Goal: Task Accomplishment & Management: Use online tool/utility

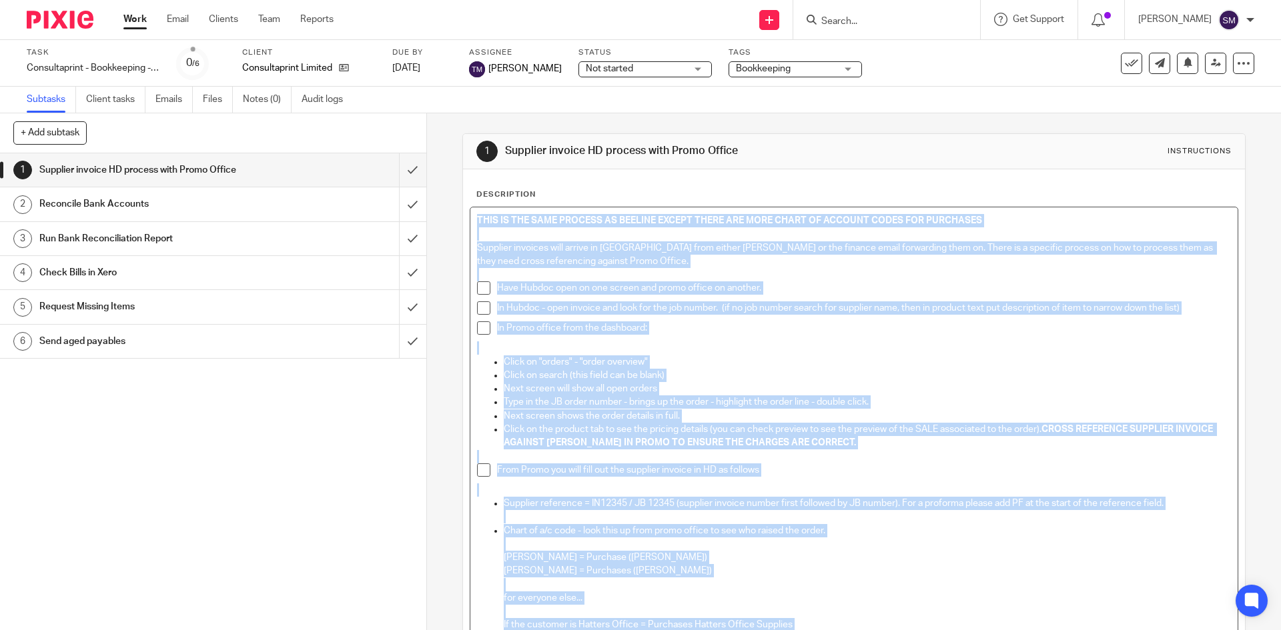
scroll to position [373, 0]
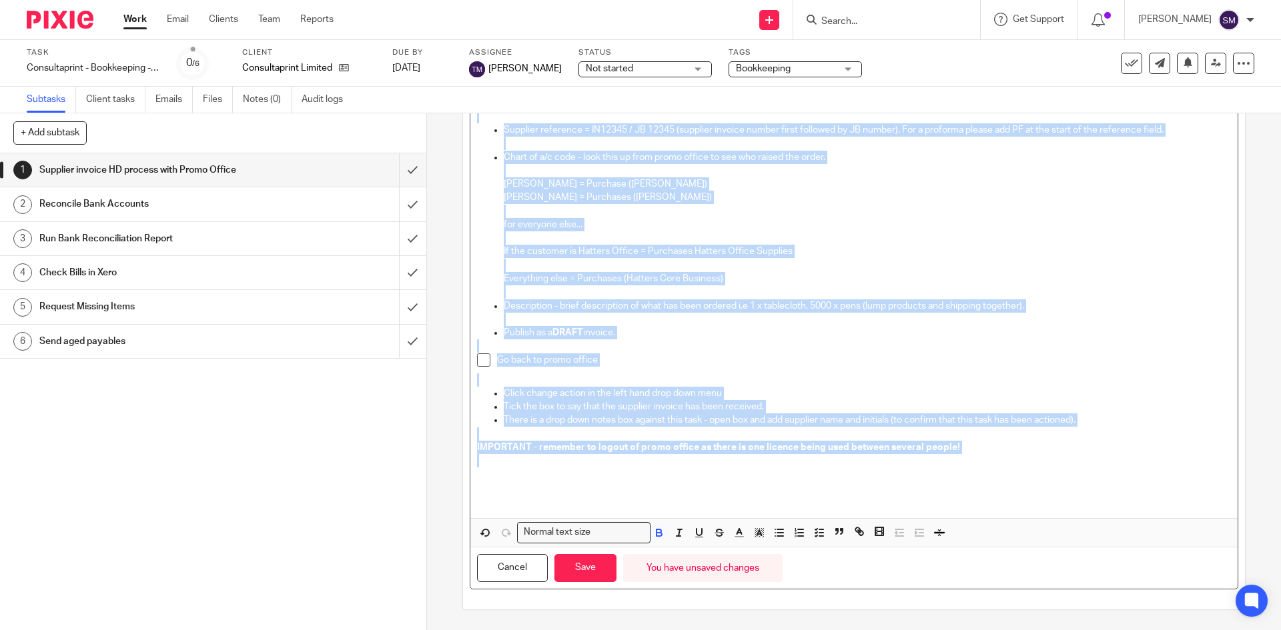
drag, startPoint x: 473, startPoint y: 219, endPoint x: 896, endPoint y: 456, distance: 484.9
click at [896, 456] on div "THIS IS THE SAME PROCESS AS BEELINE EXCEPT THERE ARE MORE CHART OF ACCOUNT CODE…" at bounding box center [853, 176] width 766 height 684
copy div "THIS IS THE SAME PROCESS AS BEELINE EXCEPT THERE ARE MORE CHART OF ACCOUNT CODE…"
click at [959, 201] on p "Debbie Simpson = Purchases (Debbie Simpson)" at bounding box center [867, 197] width 726 height 13
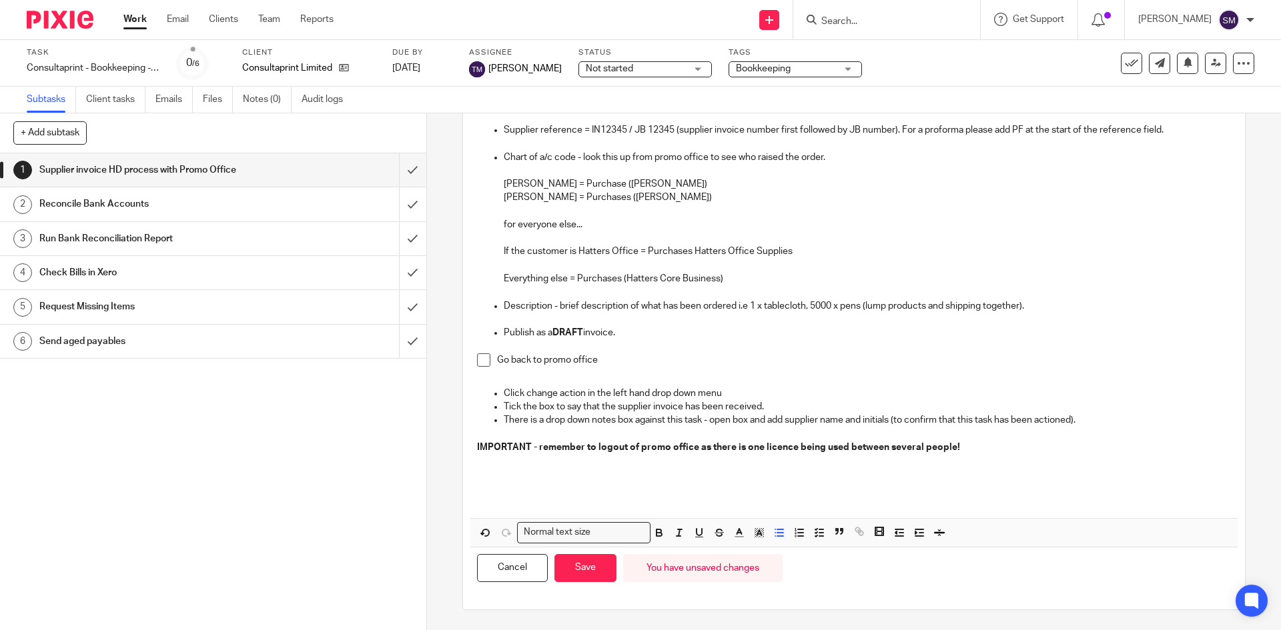
scroll to position [0, 0]
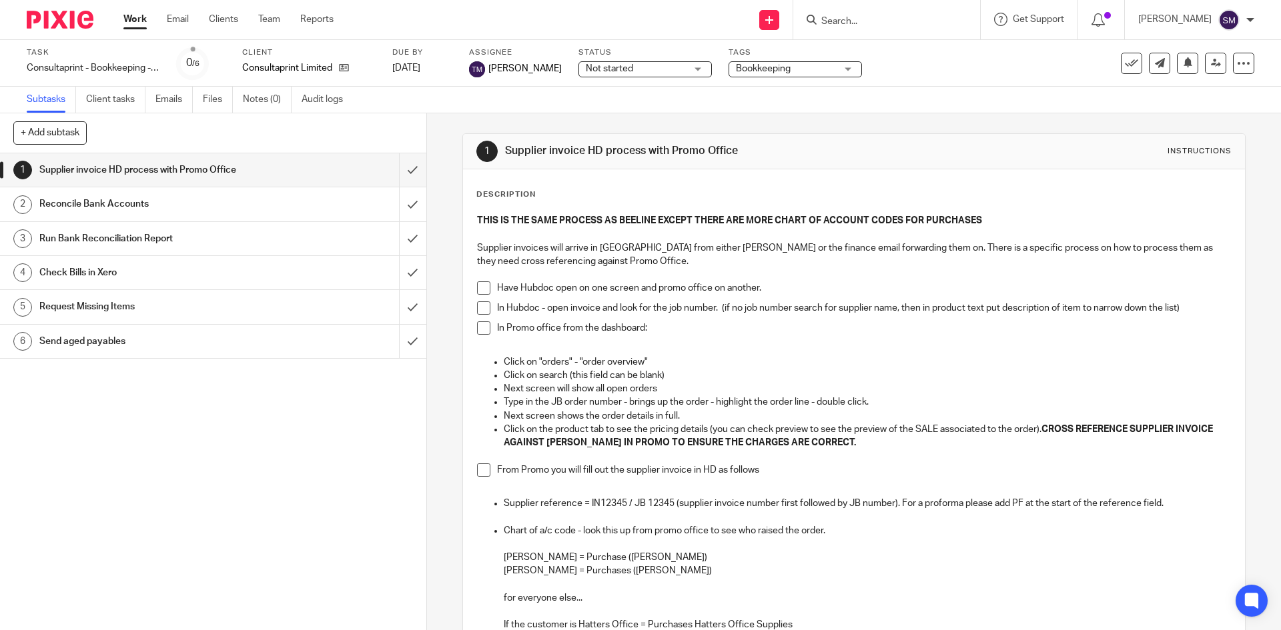
click at [105, 207] on h1 "Reconcile Bank Accounts" at bounding box center [154, 204] width 231 height 20
drag, startPoint x: 1186, startPoint y: 306, endPoint x: 1135, endPoint y: 305, distance: 50.7
click at [1135, 305] on p "In Hubdoc - open invoice and look for the job number. (if no job number search …" at bounding box center [863, 307] width 733 height 13
click at [1096, 329] on p "In Promo office from the dashboard:" at bounding box center [863, 327] width 733 height 13
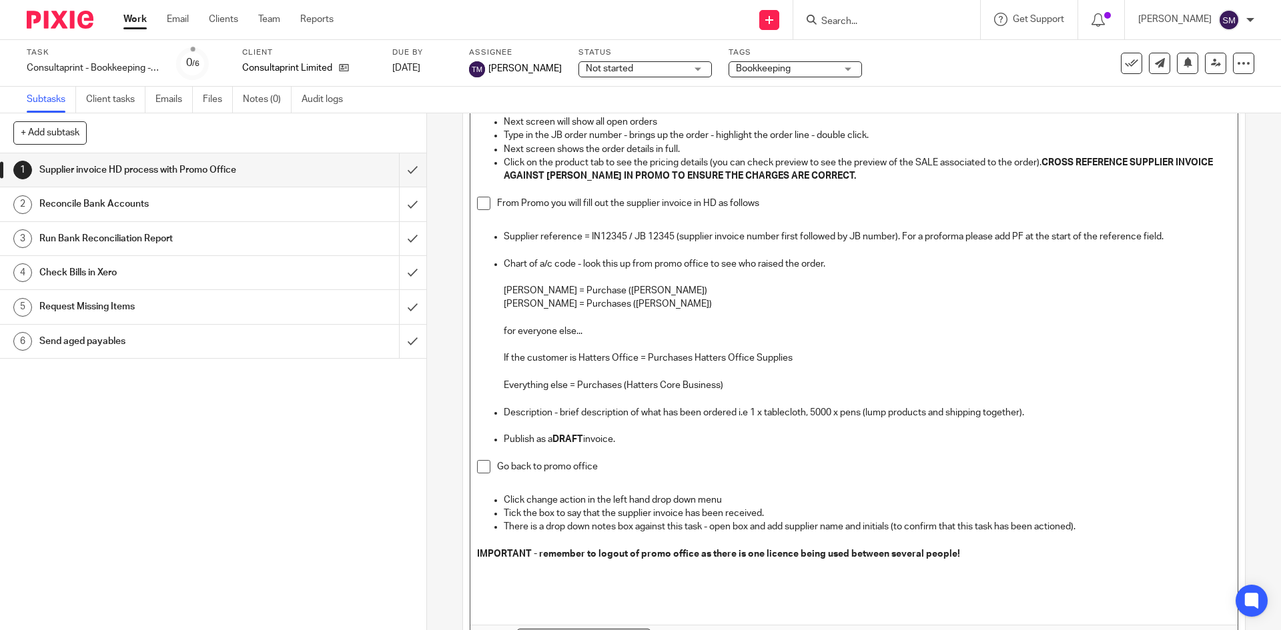
scroll to position [333, 0]
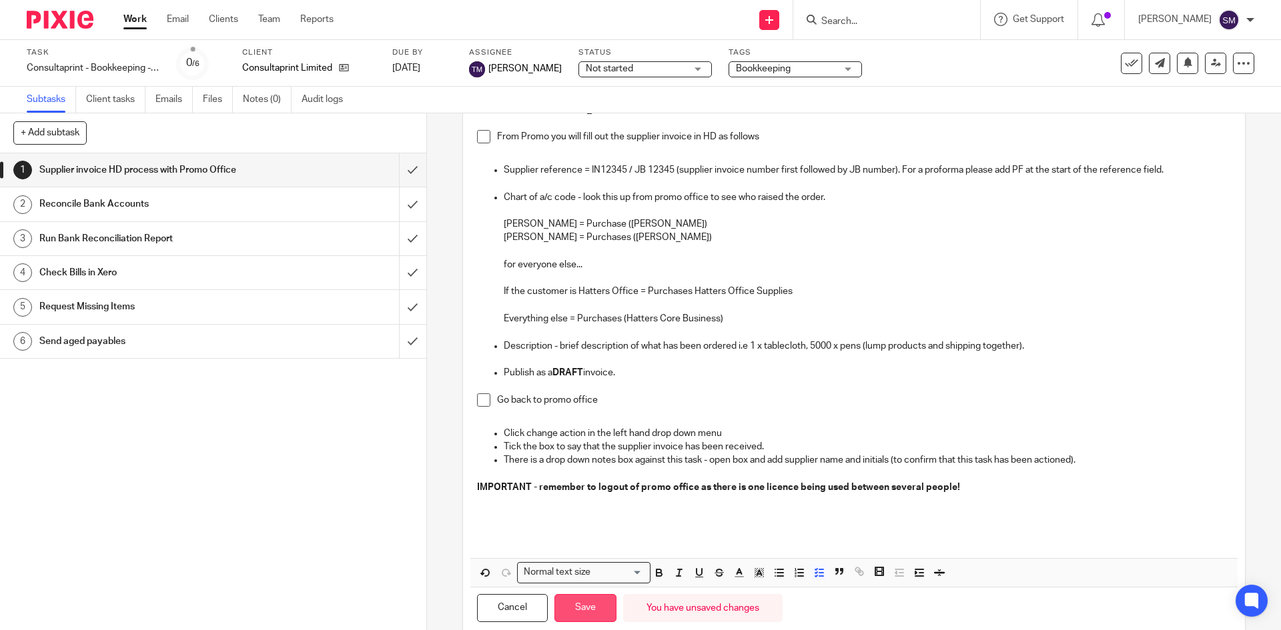
click at [590, 610] on button "Save" at bounding box center [585, 608] width 62 height 29
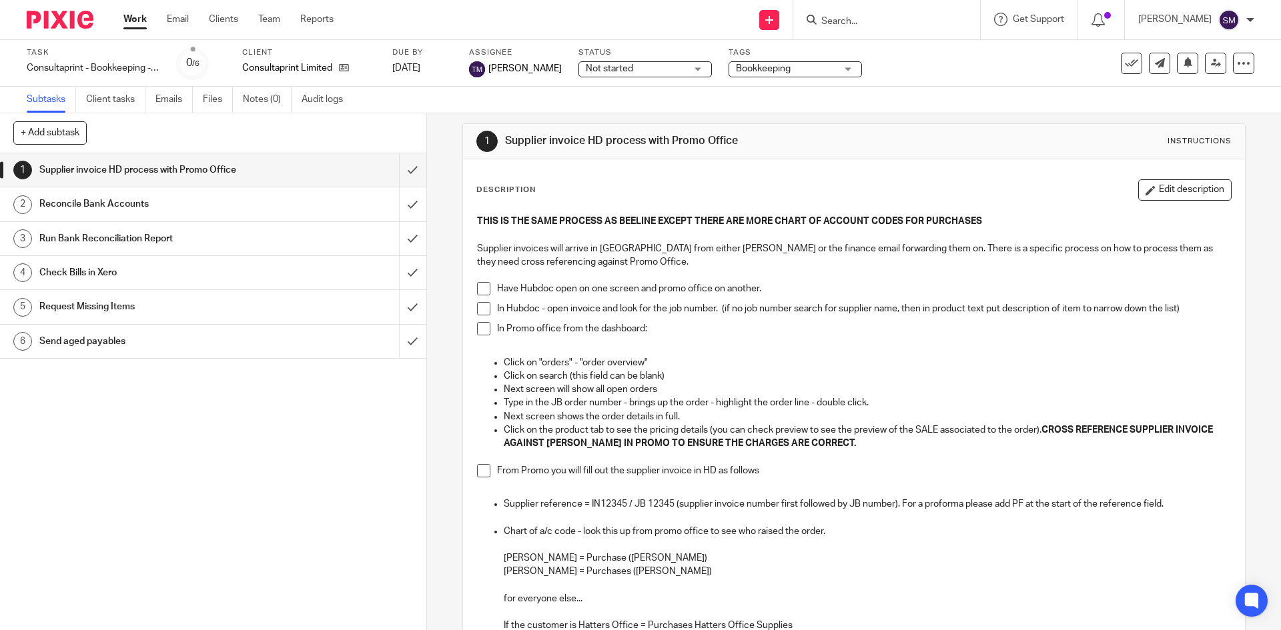
scroll to position [0, 0]
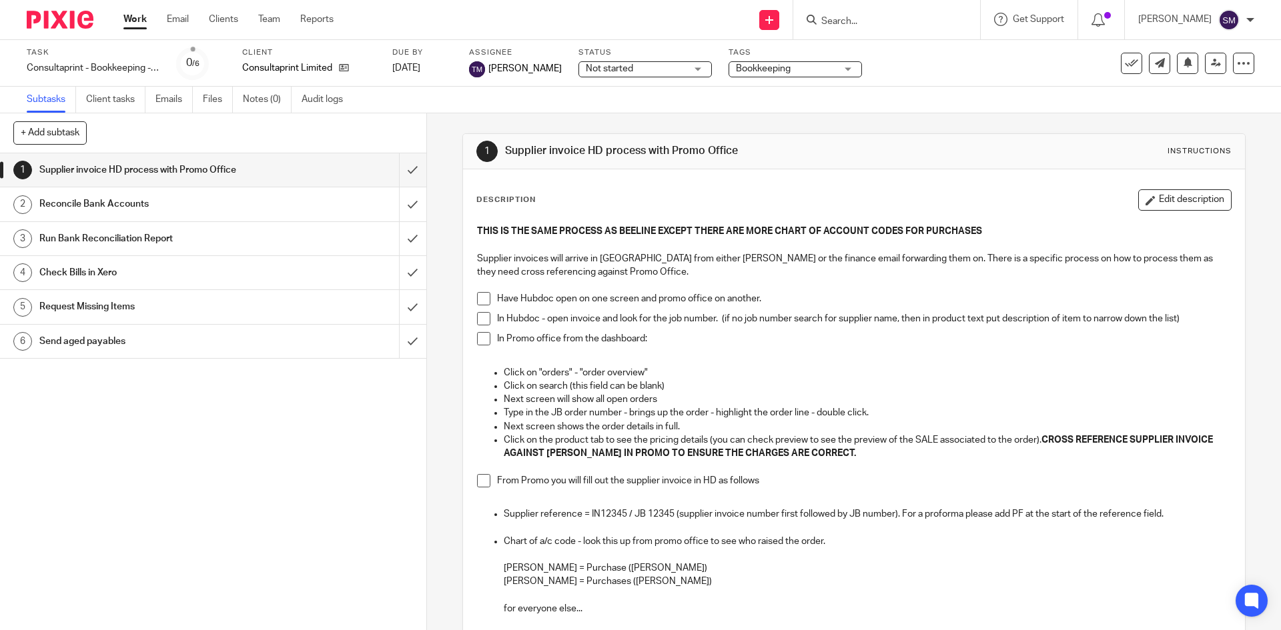
click at [936, 19] on input "Search" at bounding box center [880, 22] width 120 height 12
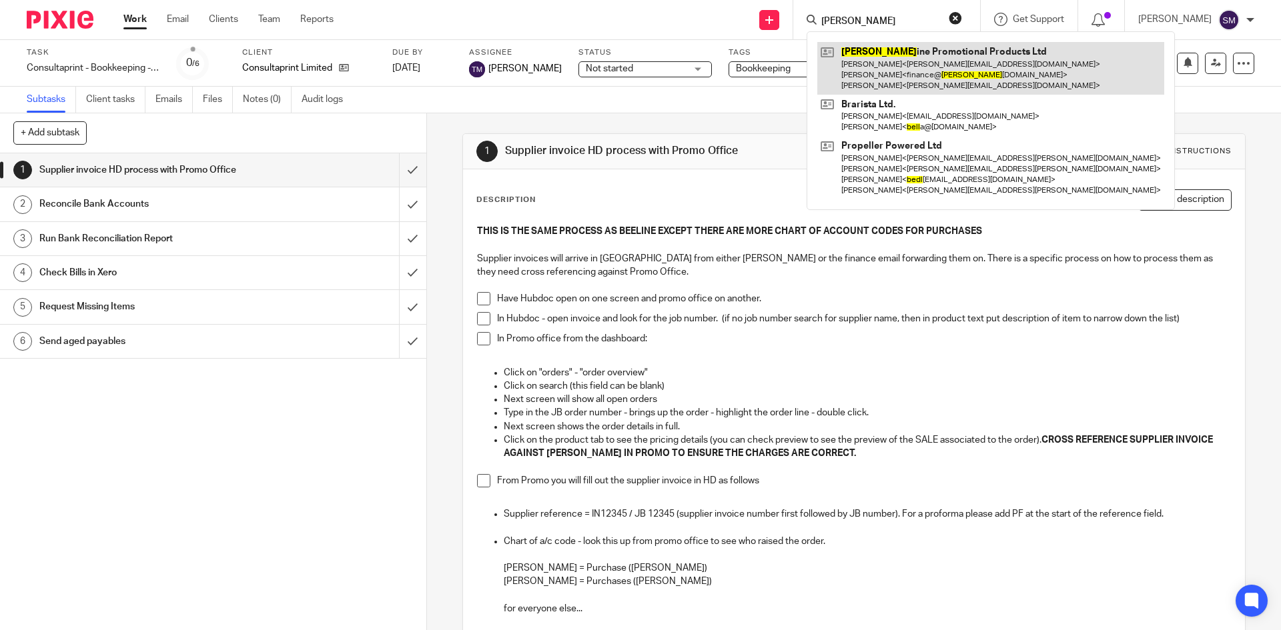
type input "beel"
click at [932, 47] on link at bounding box center [990, 68] width 347 height 53
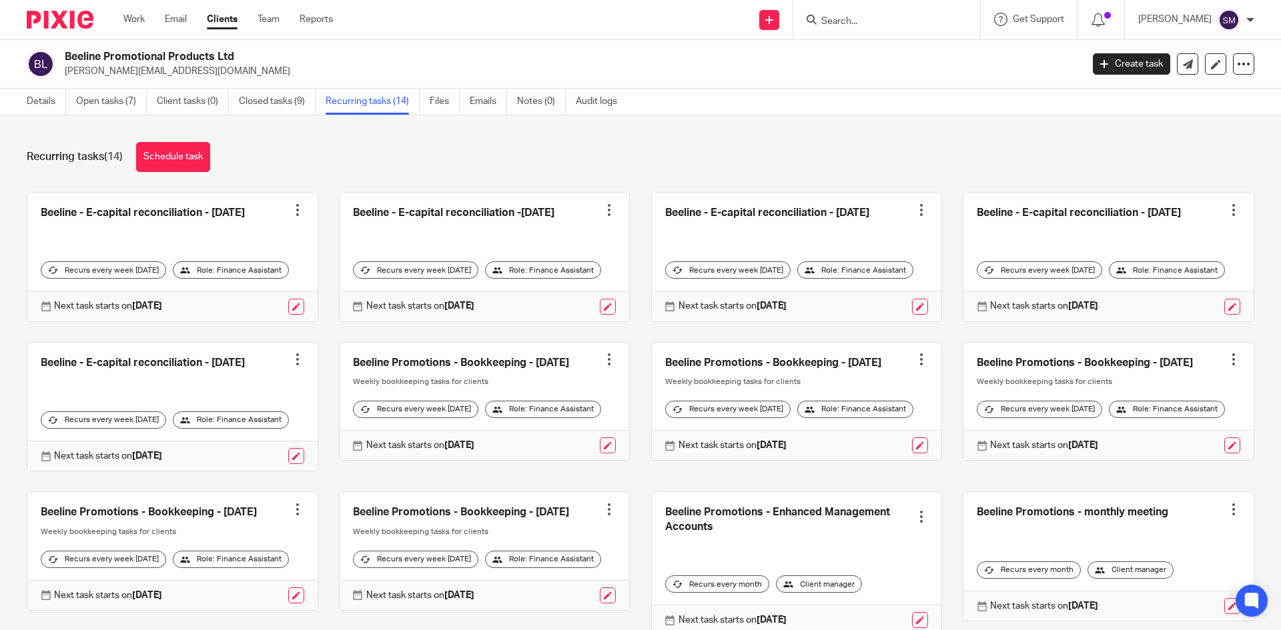
click at [860, 17] on input "Search" at bounding box center [880, 22] width 120 height 12
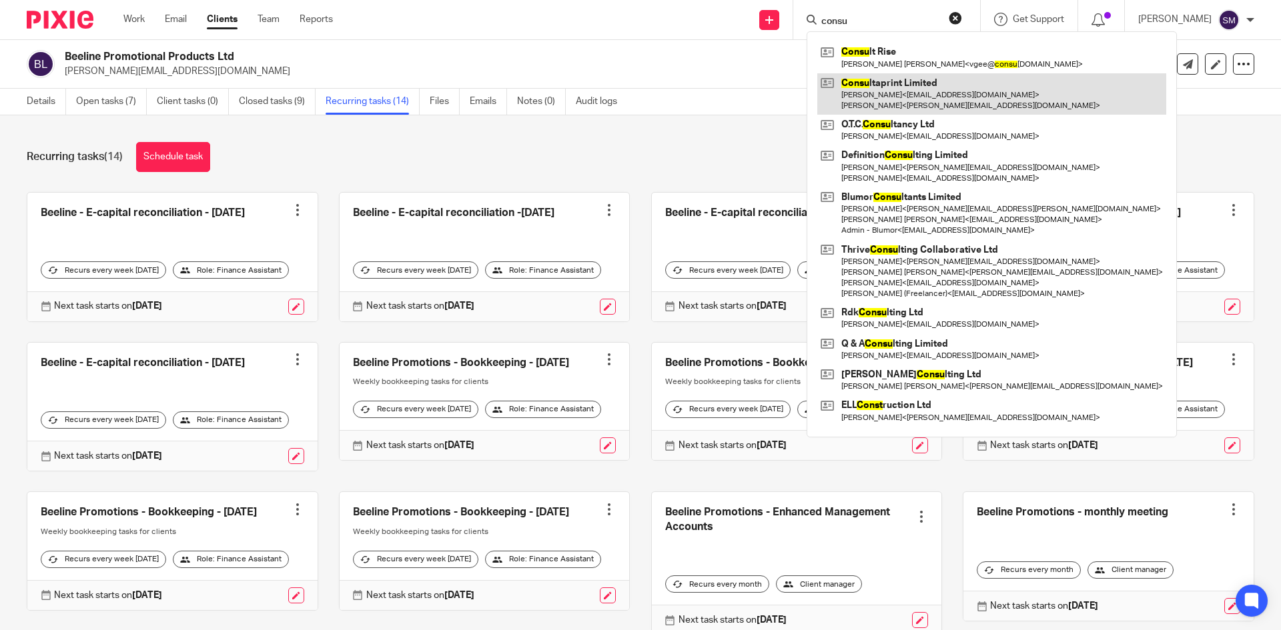
type input "consu"
click at [898, 83] on link at bounding box center [991, 93] width 349 height 41
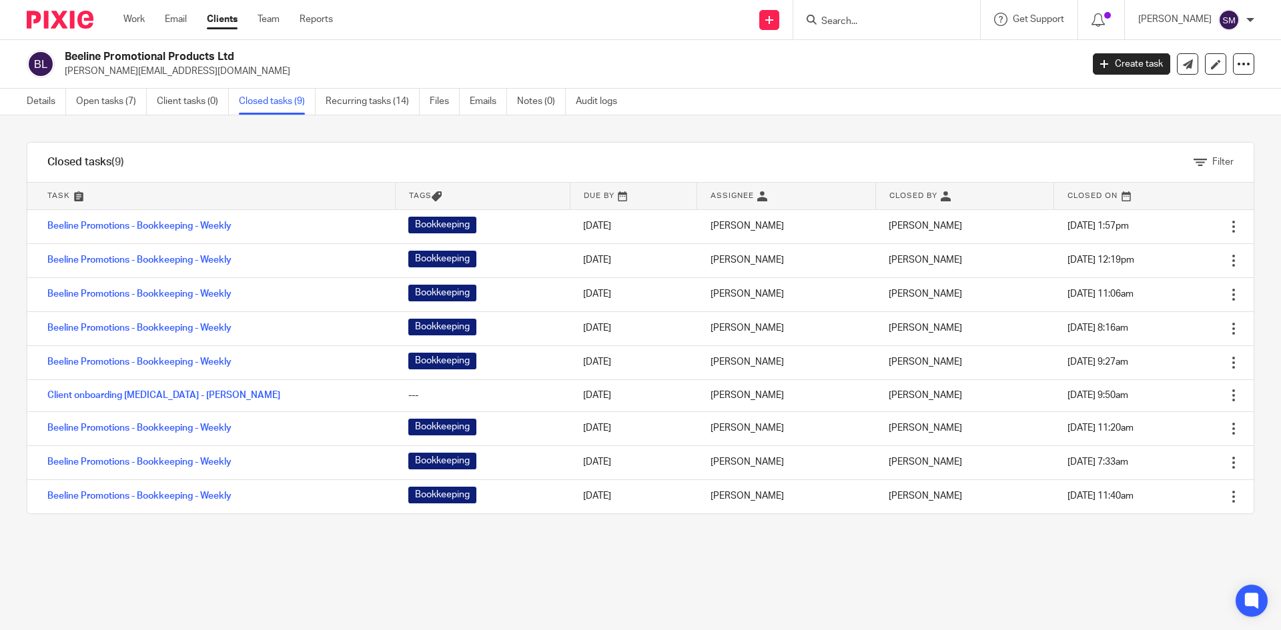
click at [864, 24] on input "Search" at bounding box center [880, 22] width 120 height 12
click at [396, 102] on link "Recurring tasks (14)" at bounding box center [372, 102] width 94 height 26
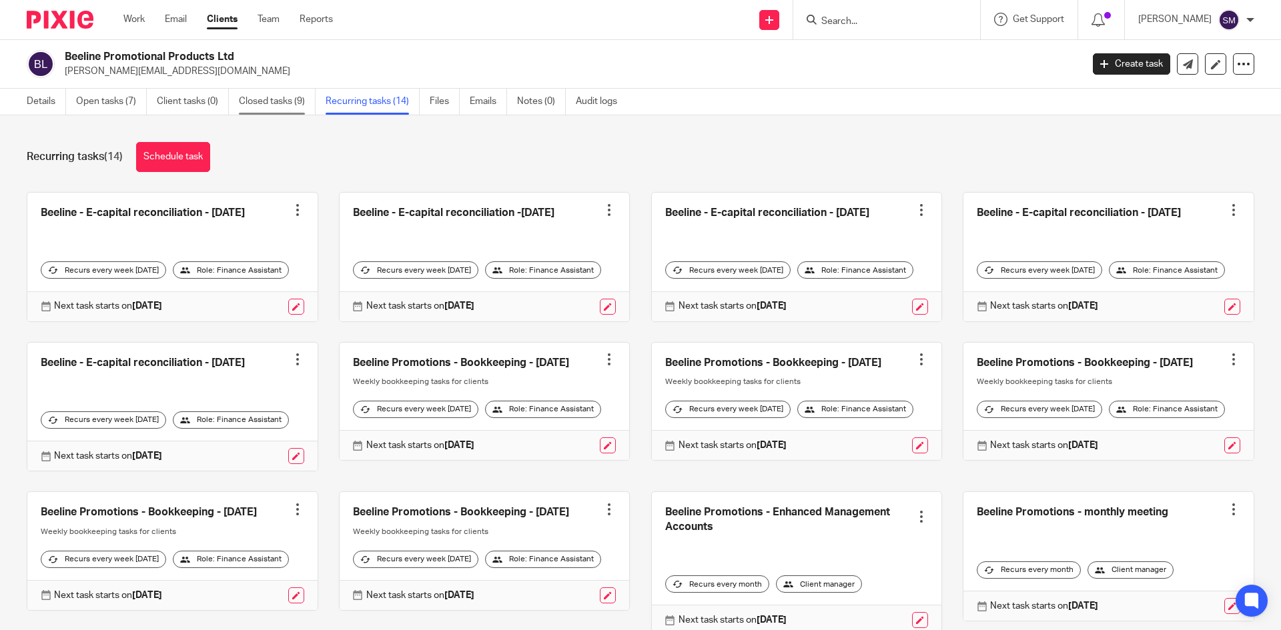
click at [267, 99] on link "Closed tasks (9)" at bounding box center [277, 102] width 77 height 26
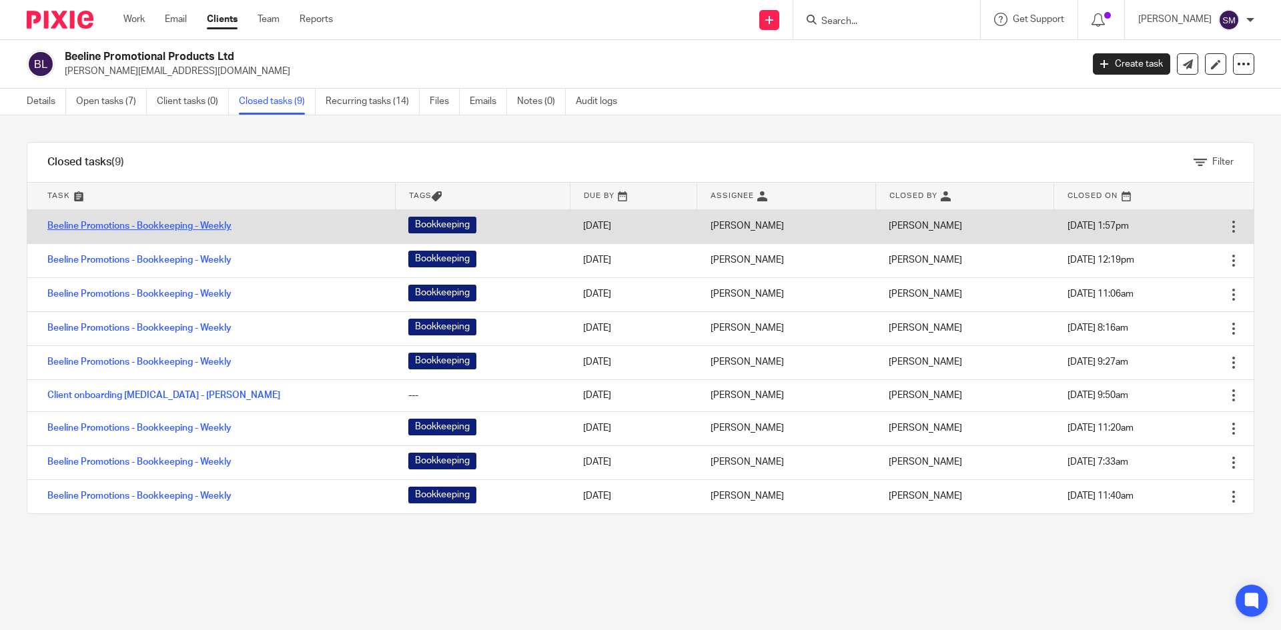
click at [178, 223] on link "Beeline Promotions - Bookkeeping - Weekly" at bounding box center [139, 225] width 184 height 9
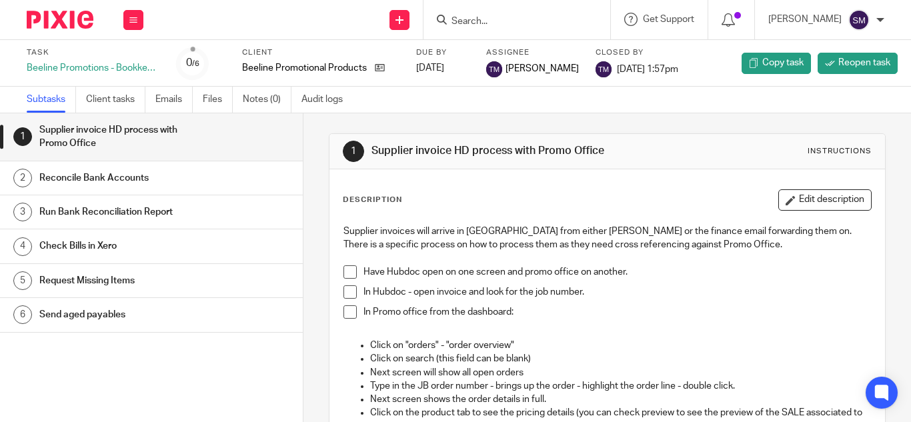
drag, startPoint x: 705, startPoint y: 333, endPoint x: 690, endPoint y: 329, distance: 15.4
click at [705, 333] on p at bounding box center [607, 331] width 528 height 13
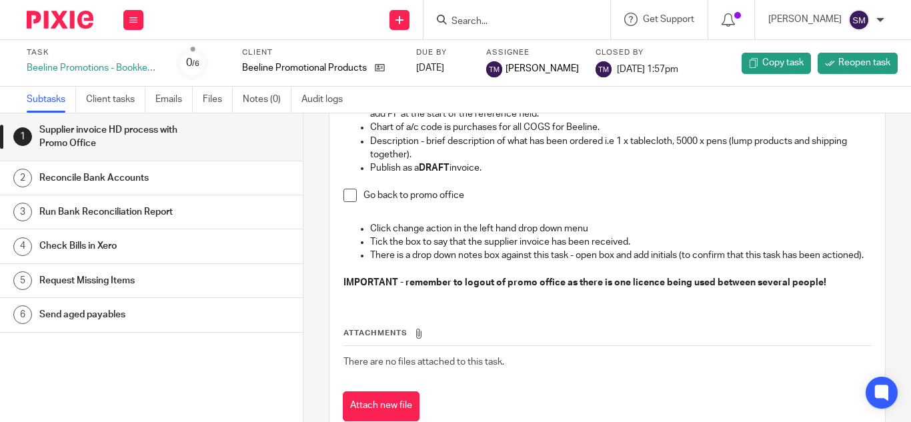
scroll to position [333, 0]
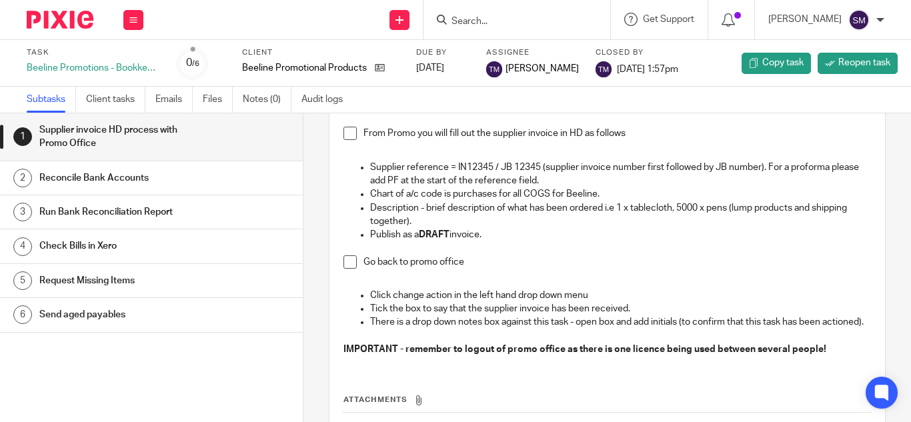
click at [526, 240] on p "Publish as a DRAFT invoice." at bounding box center [620, 234] width 501 height 13
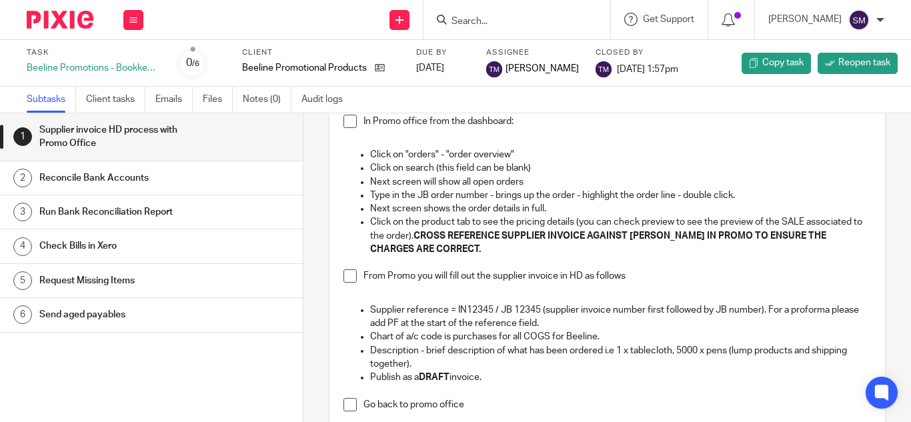
scroll to position [200, 0]
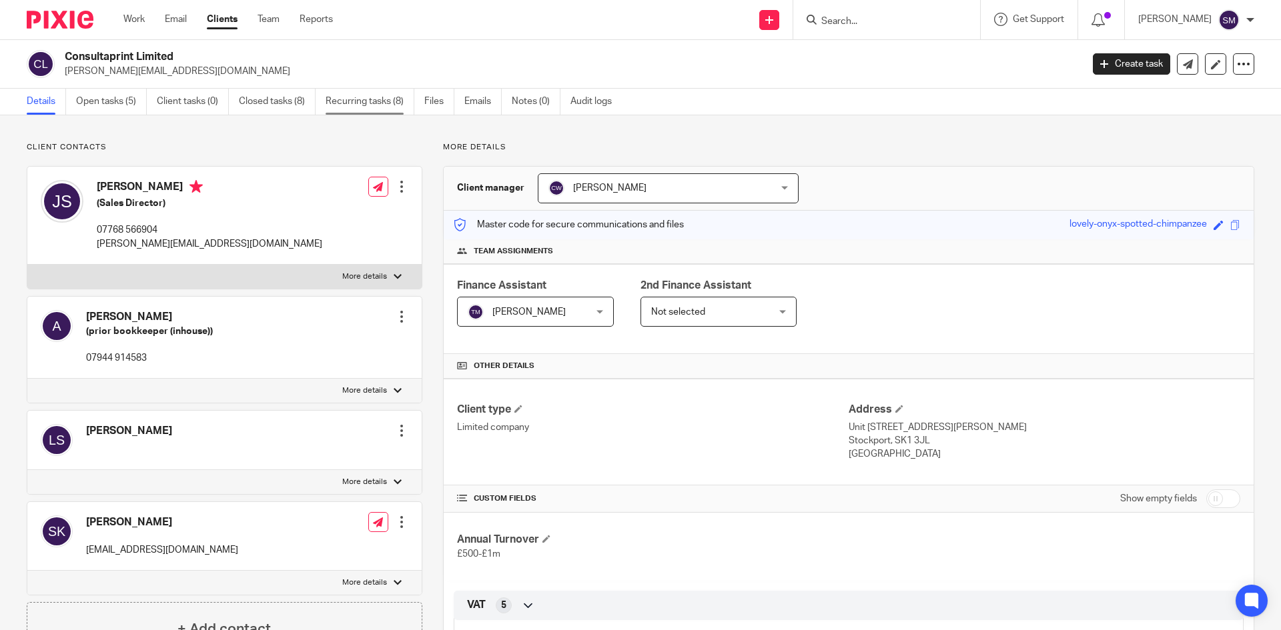
click at [356, 100] on link "Recurring tasks (8)" at bounding box center [369, 102] width 89 height 26
click at [251, 101] on link "Closed tasks (8)" at bounding box center [277, 102] width 77 height 26
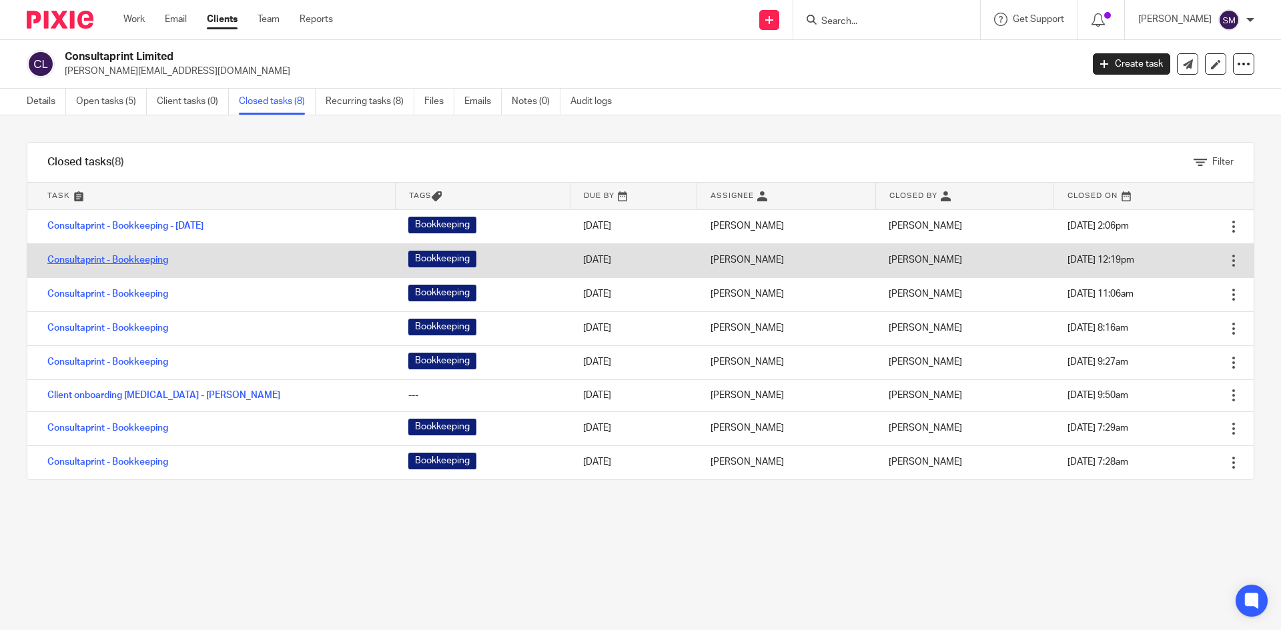
drag, startPoint x: 133, startPoint y: 255, endPoint x: 124, endPoint y: 259, distance: 10.2
click at [124, 259] on link "Consultaprint - Bookkeeping" at bounding box center [107, 259] width 121 height 9
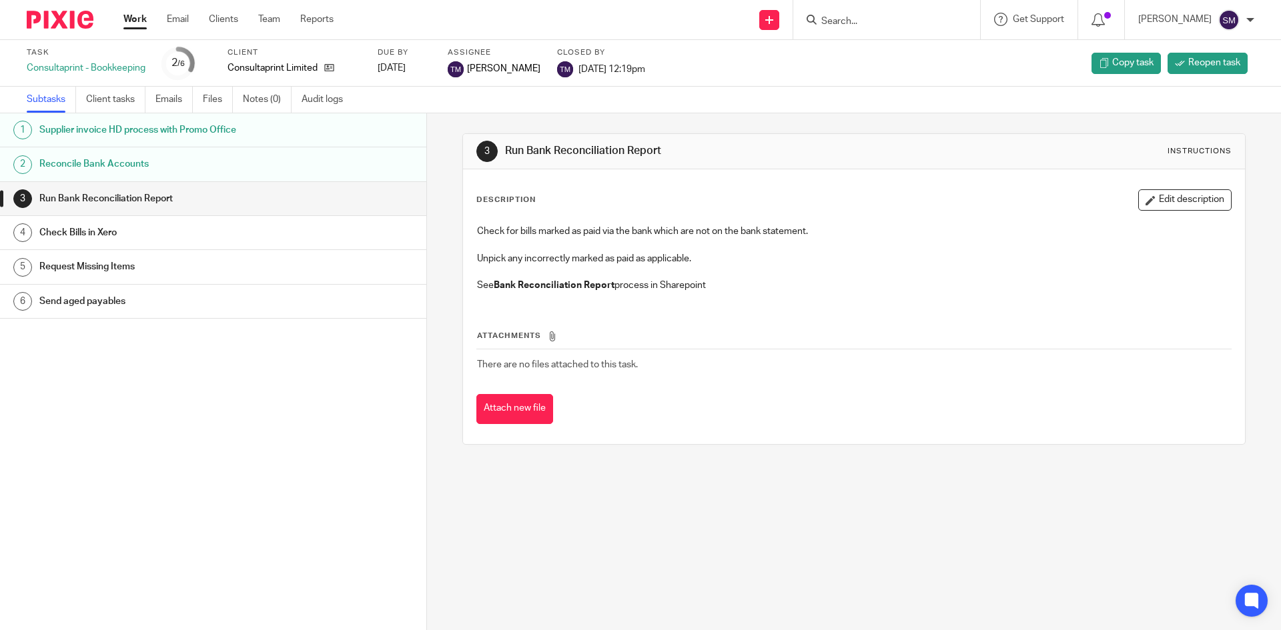
click at [113, 129] on h1 "Supplier invoice HD process with Promo Office" at bounding box center [163, 130] width 249 height 20
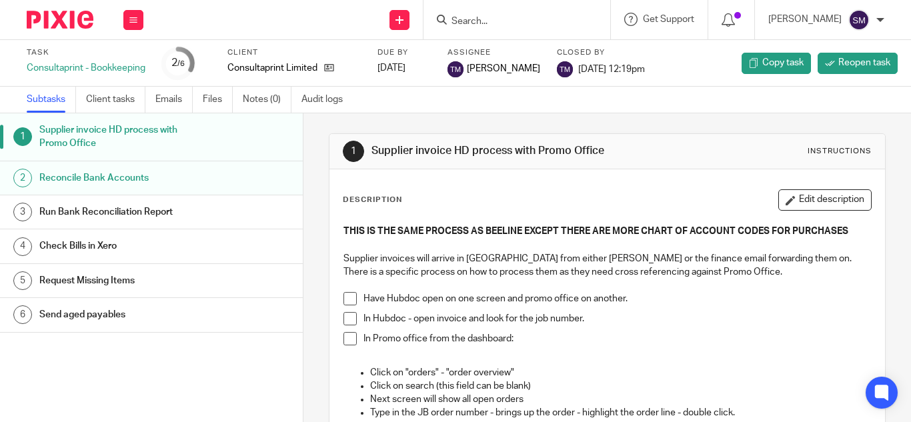
click at [676, 296] on p "Have Hubdoc open on one screen and promo office on another." at bounding box center [617, 298] width 508 height 13
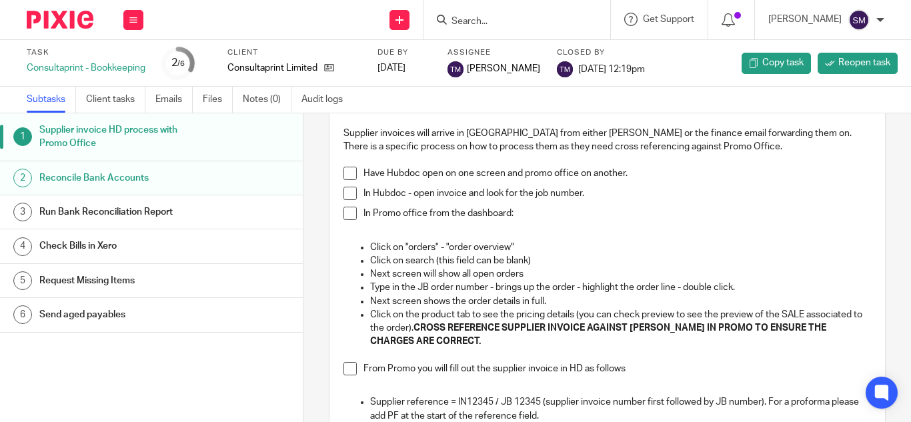
scroll to position [133, 0]
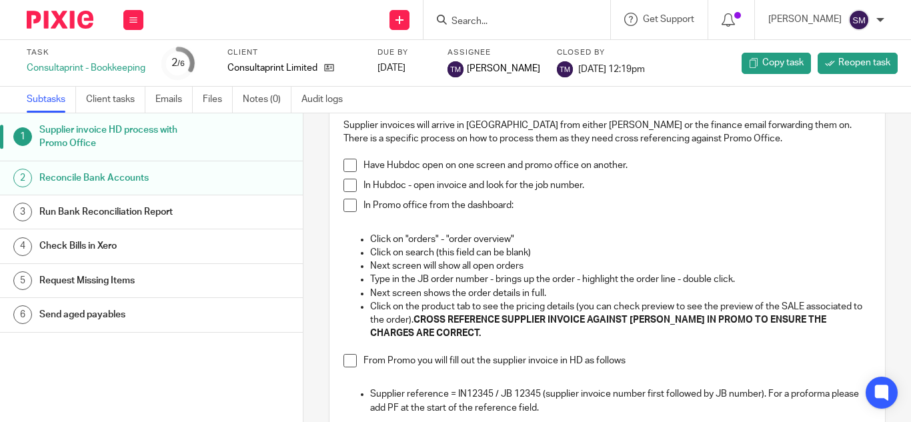
click at [595, 187] on p "In Hubdoc - open invoice and look for the job number." at bounding box center [617, 185] width 508 height 13
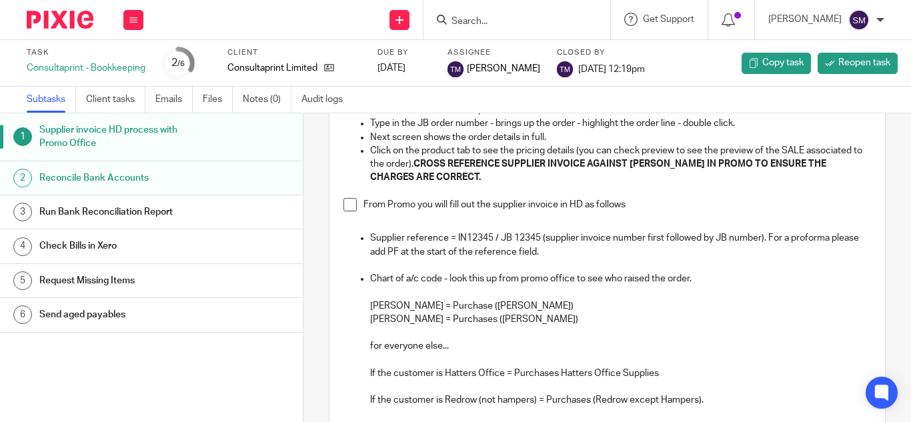
scroll to position [333, 0]
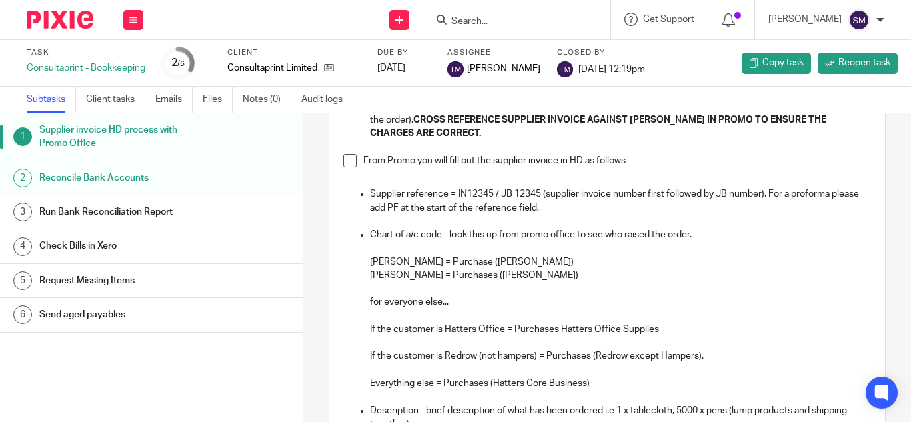
click at [564, 345] on p at bounding box center [620, 342] width 501 height 13
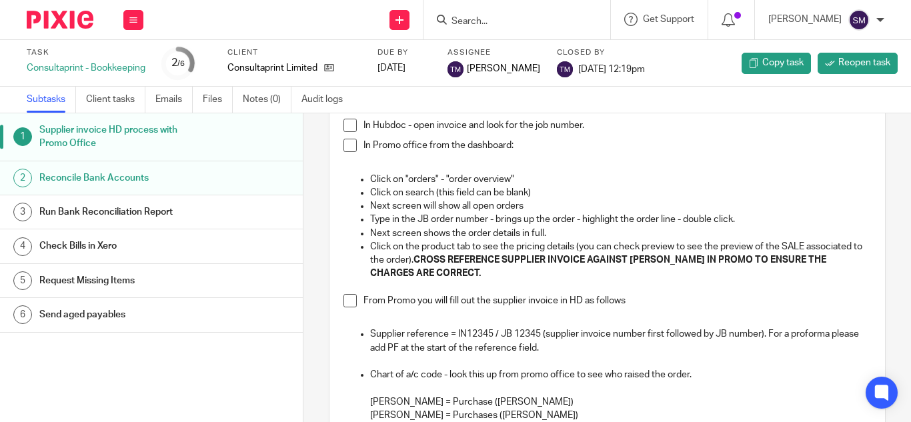
scroll to position [0, 0]
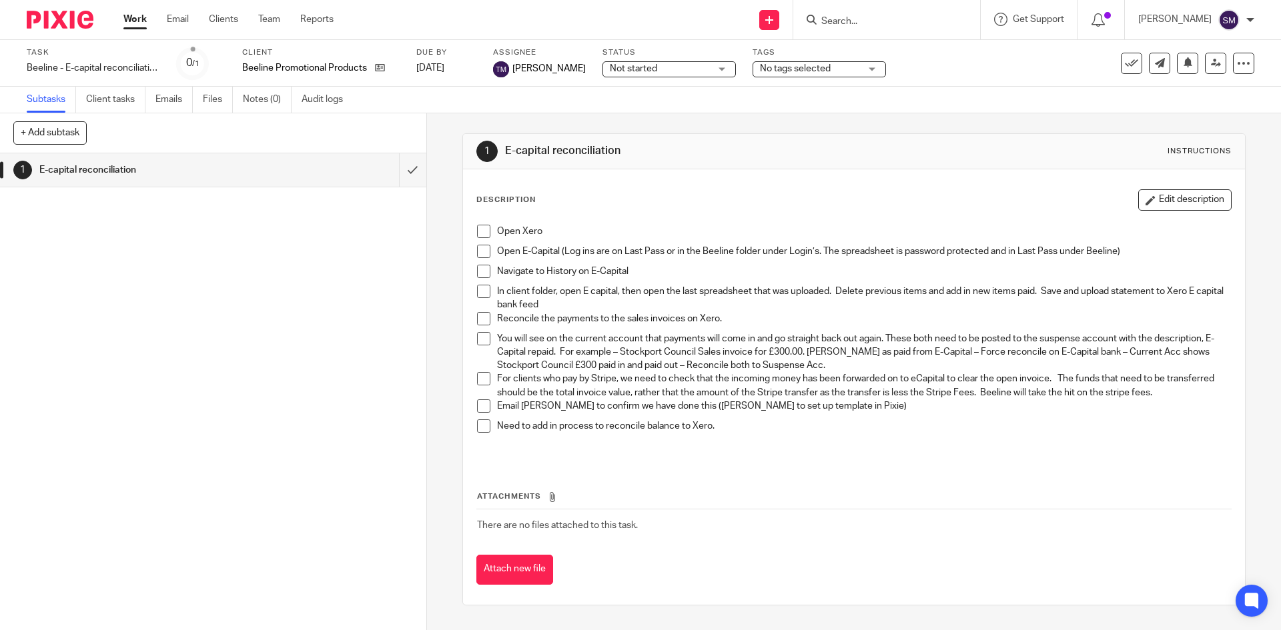
click at [771, 452] on p at bounding box center [853, 446] width 753 height 13
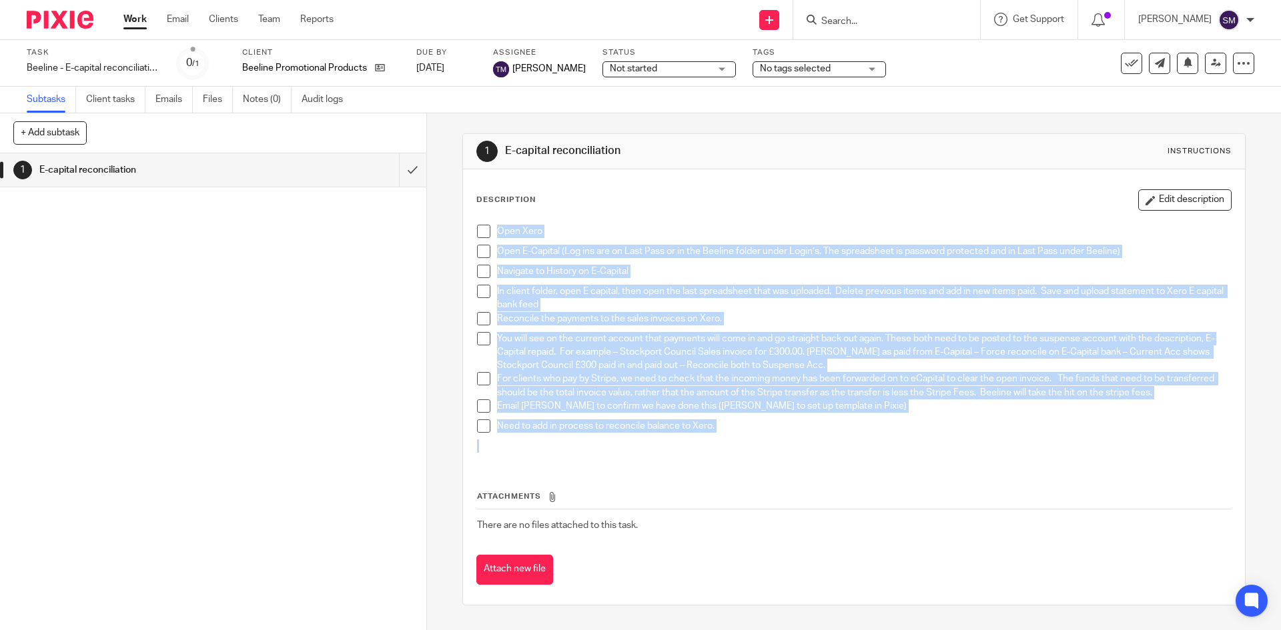
drag, startPoint x: 747, startPoint y: 468, endPoint x: 446, endPoint y: 227, distance: 385.8
click at [446, 227] on div "1 E-capital reconciliation Instructions Description Edit description Open Xero …" at bounding box center [854, 371] width 854 height 517
copy div "Open Xero Open E-Capital (Log ins are on Last Pass or in the Beeline folder und…"
click at [820, 460] on div "Open Xero Open E-Capital (Log ins are on Last Pass or in the Beeline folder und…" at bounding box center [853, 340] width 766 height 245
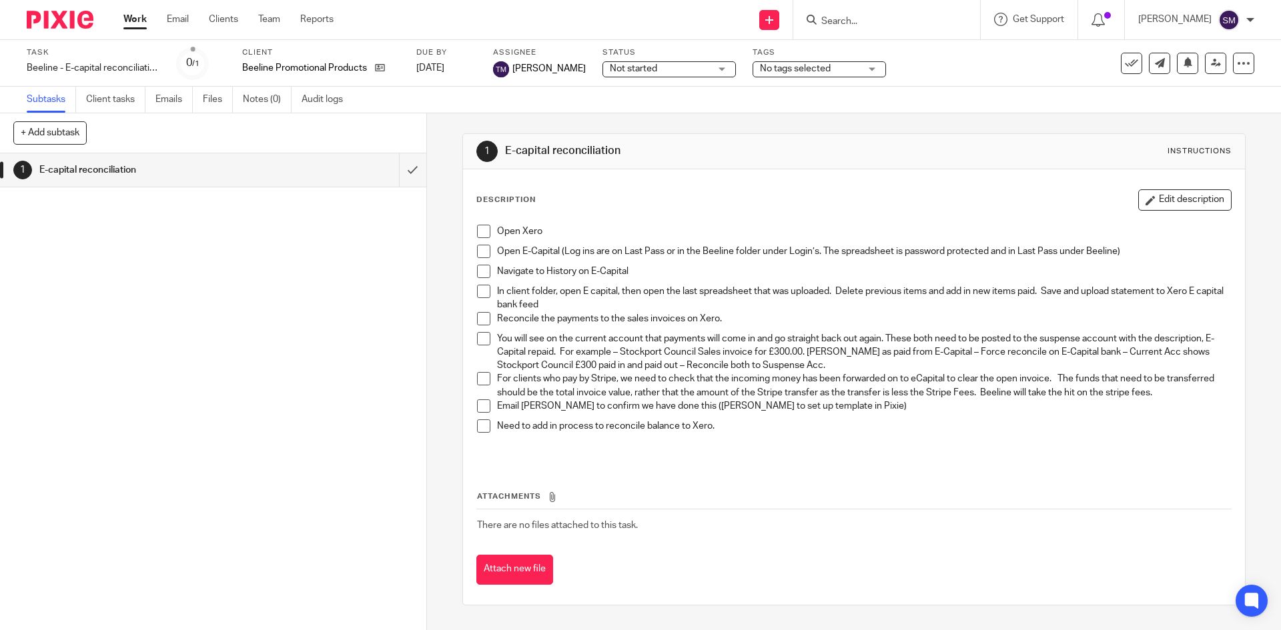
click at [852, 28] on form at bounding box center [891, 19] width 142 height 17
click at [870, 29] on div at bounding box center [886, 19] width 187 height 39
click at [926, 13] on form at bounding box center [891, 19] width 142 height 17
click at [878, 18] on input "Search" at bounding box center [880, 22] width 120 height 12
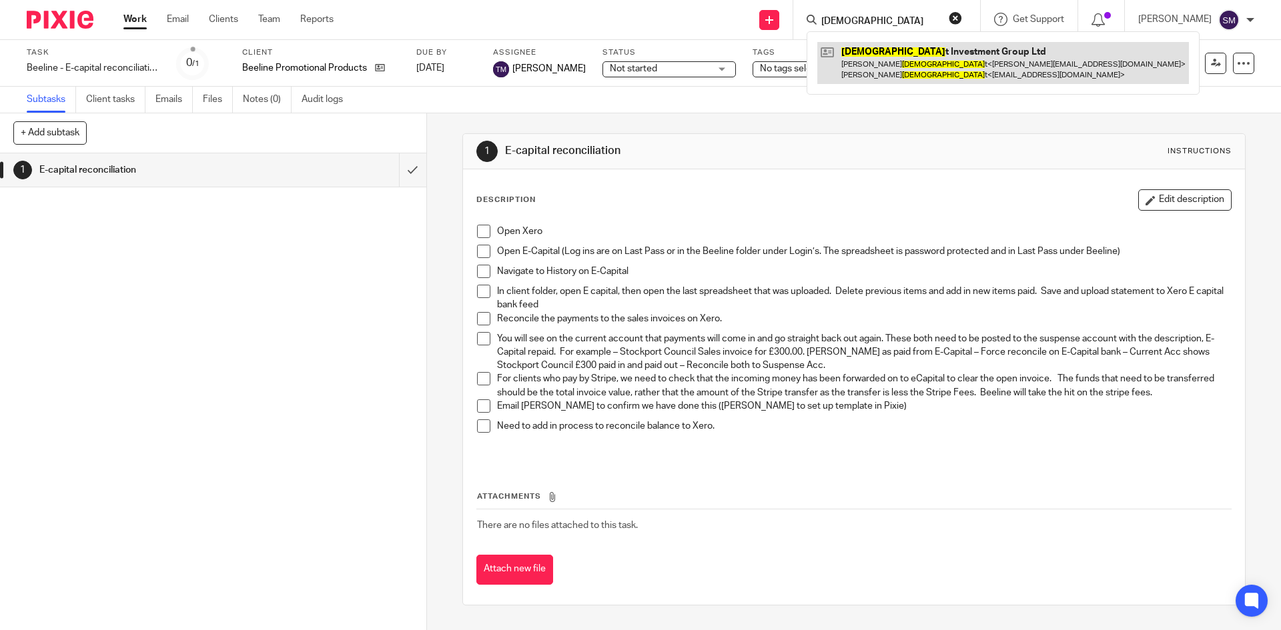
type input "shamo"
click at [881, 66] on link at bounding box center [1002, 62] width 371 height 41
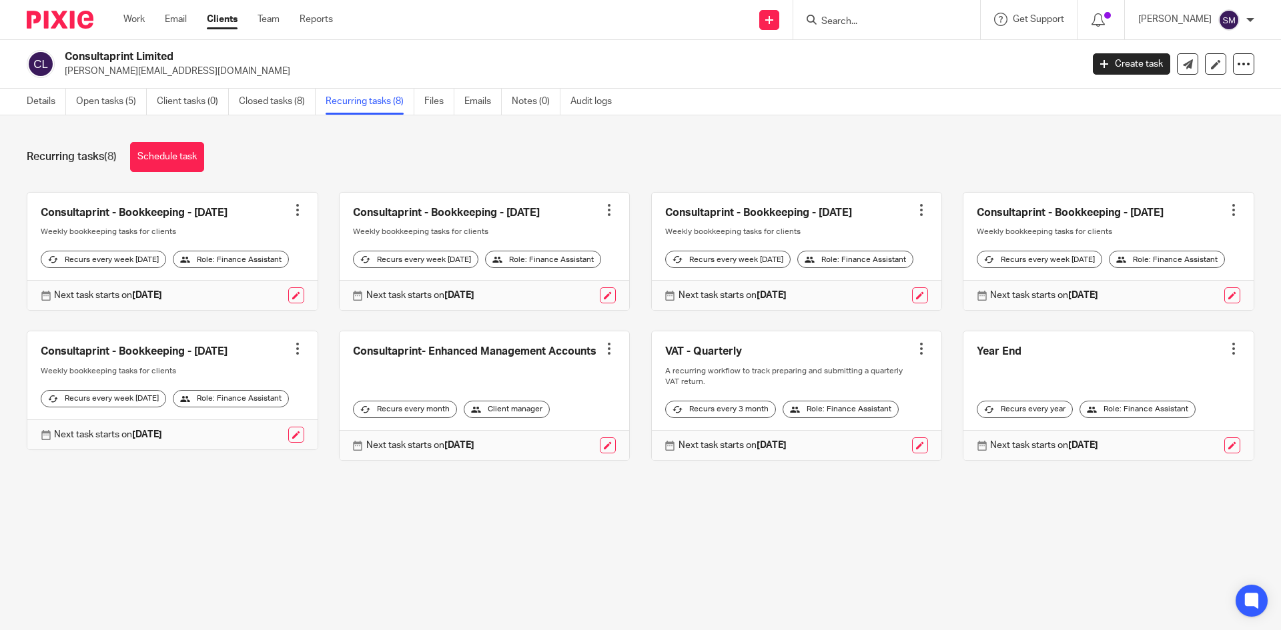
click at [487, 214] on link at bounding box center [484, 252] width 290 height 118
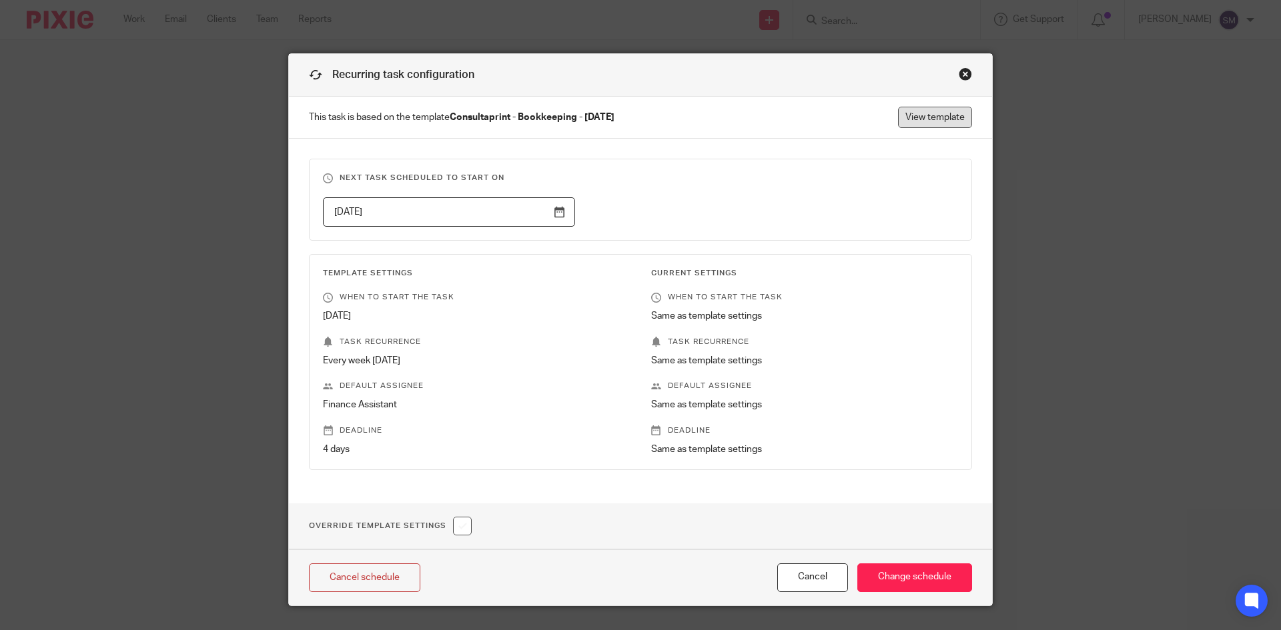
click at [949, 113] on link "View template" at bounding box center [935, 117] width 74 height 21
click at [958, 77] on div "Close this dialog window" at bounding box center [964, 73] width 13 height 13
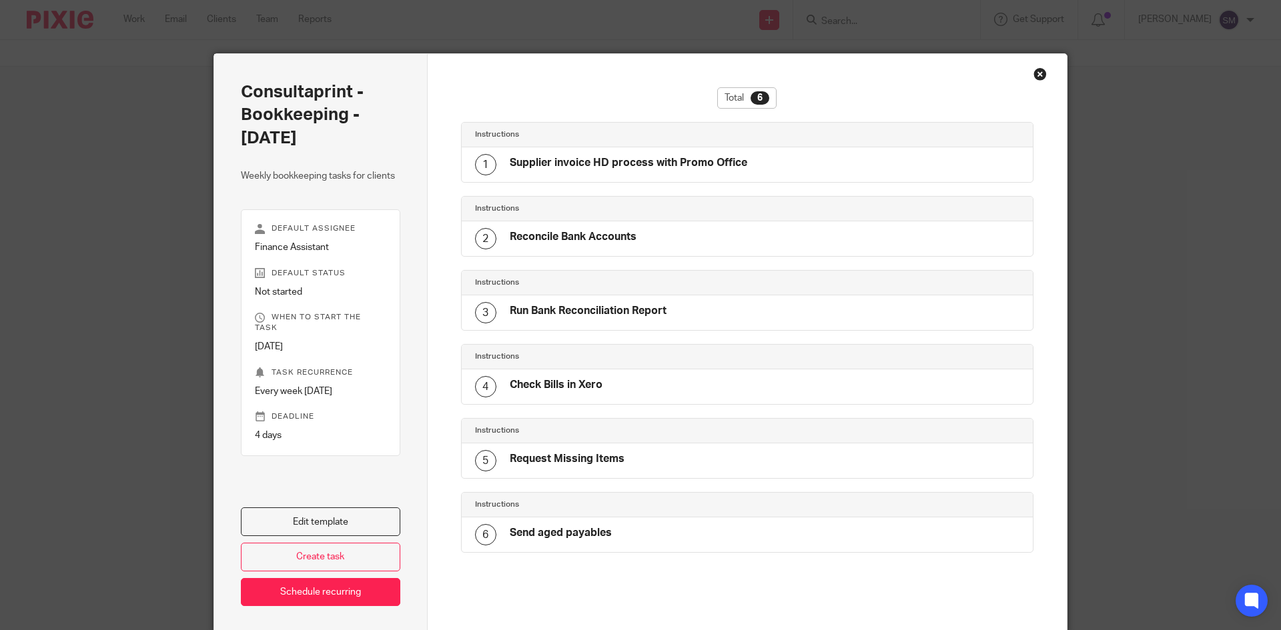
click at [1033, 75] on div "Close this dialog window" at bounding box center [1039, 73] width 13 height 13
click at [1033, 71] on div "Close this dialog window" at bounding box center [1039, 73] width 13 height 13
click at [257, 125] on h2 "Consultaprint - Bookkeeping - [DATE]" at bounding box center [320, 115] width 159 height 69
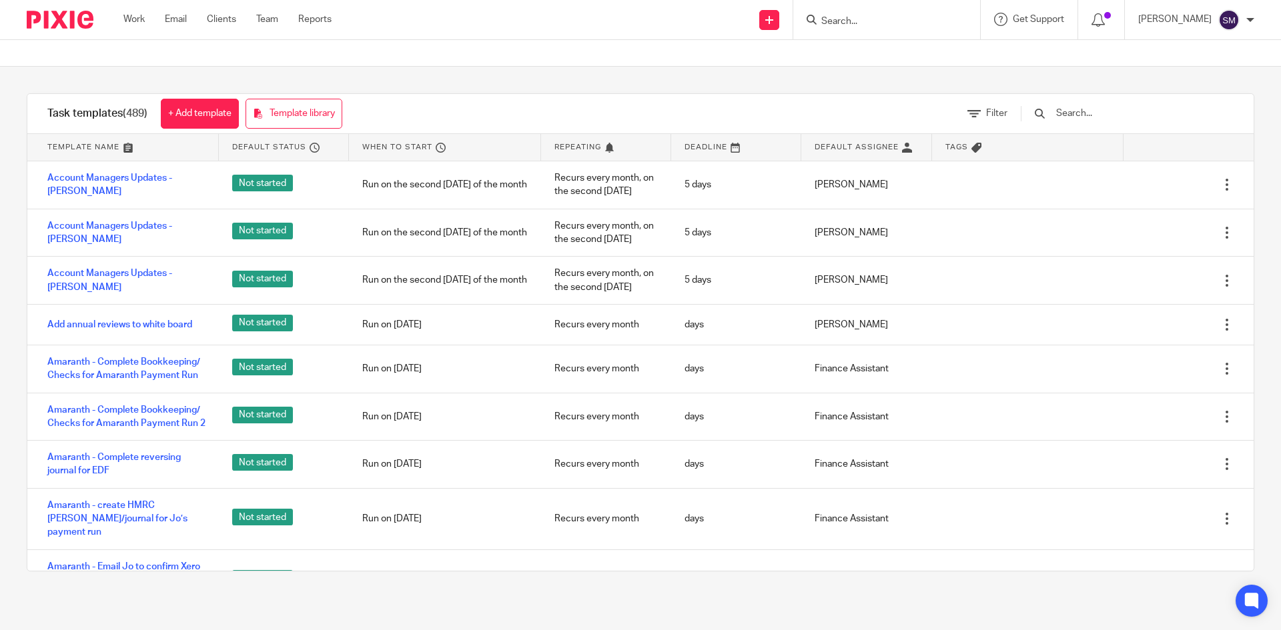
click at [882, 18] on input "Search" at bounding box center [880, 22] width 120 height 12
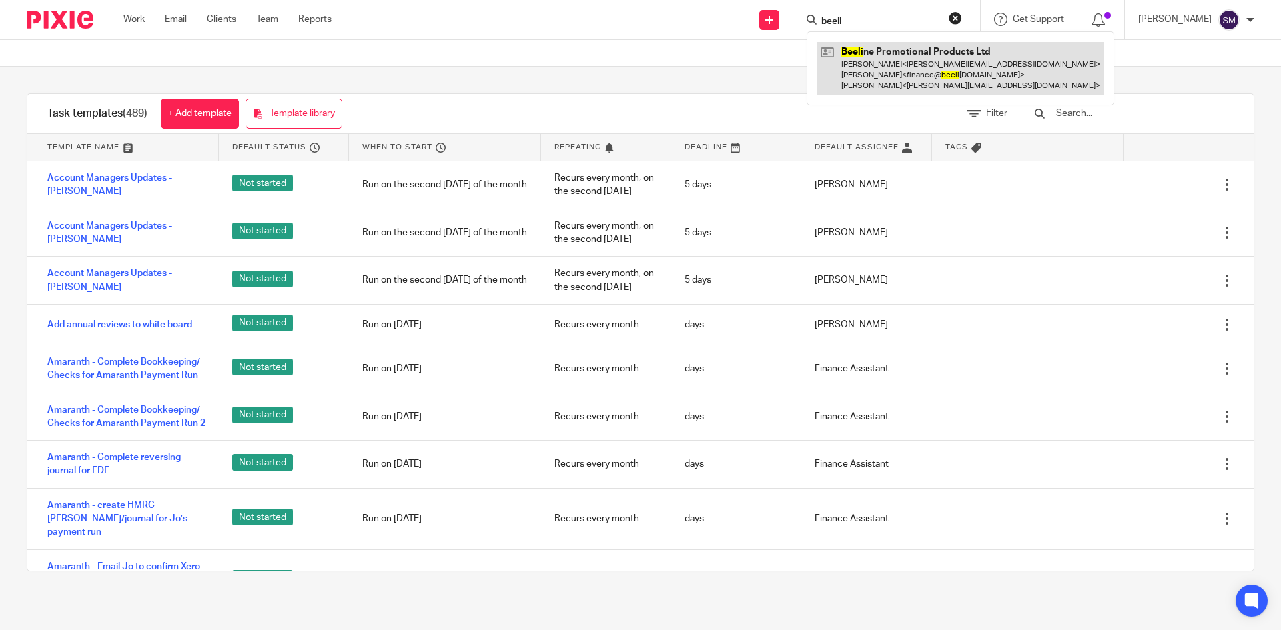
type input "beeli"
click at [897, 61] on link at bounding box center [960, 68] width 286 height 53
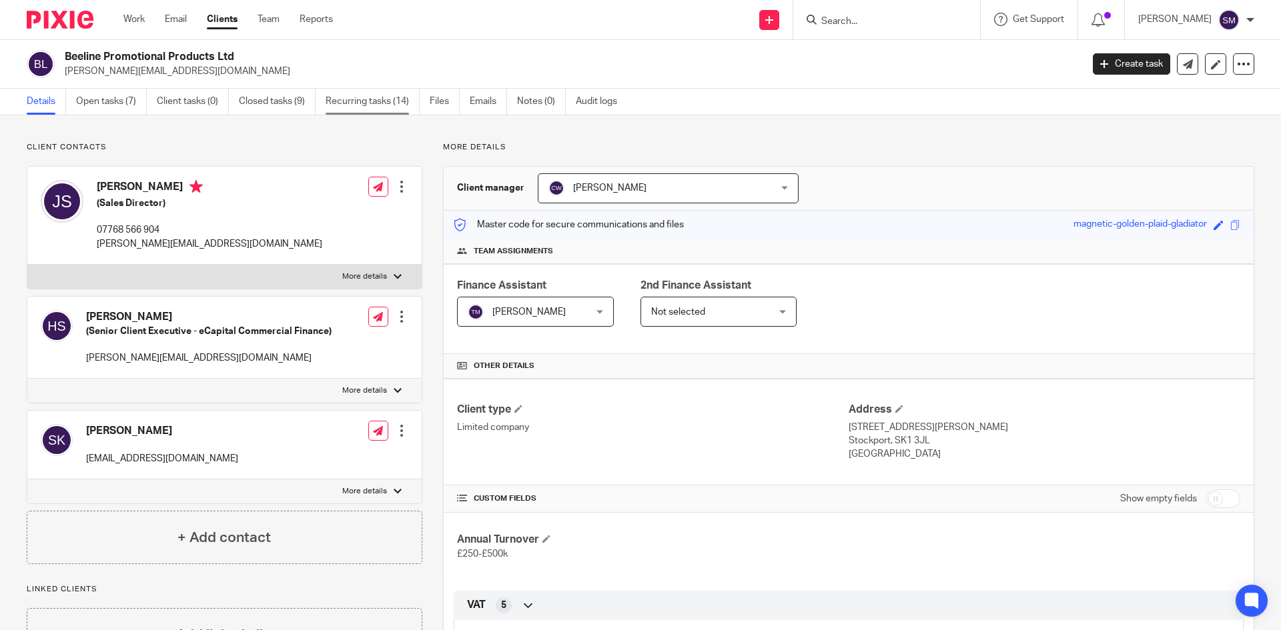
click at [360, 97] on link "Recurring tasks (14)" at bounding box center [372, 102] width 94 height 26
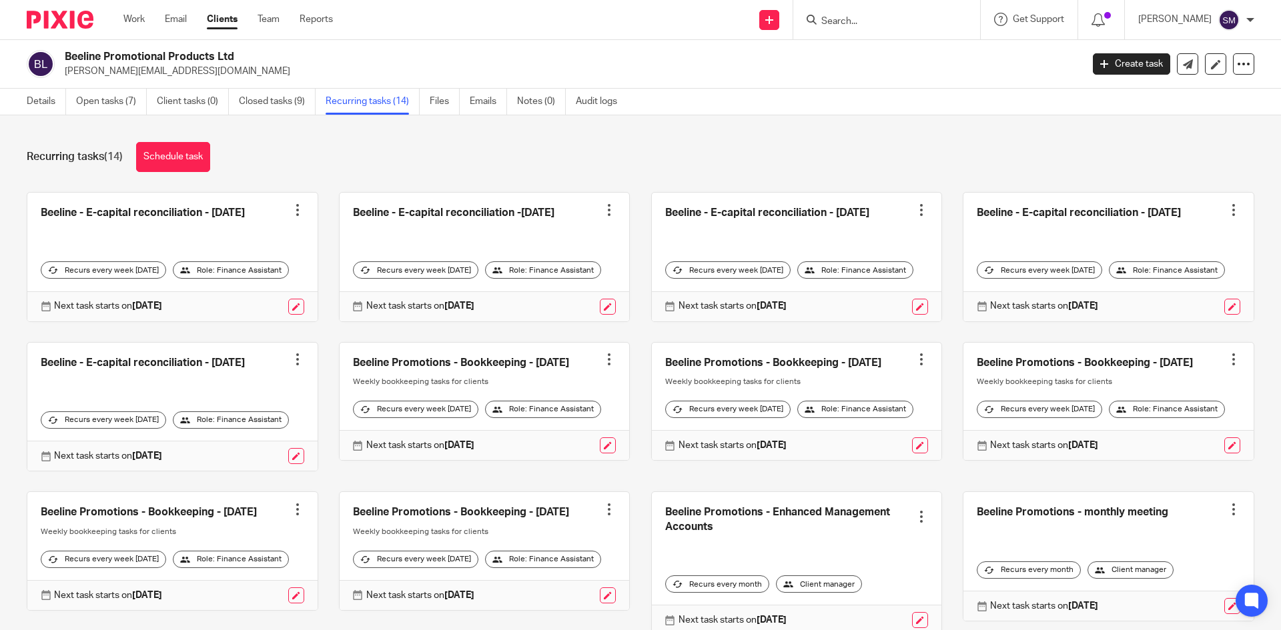
click at [437, 383] on link at bounding box center [484, 402] width 290 height 118
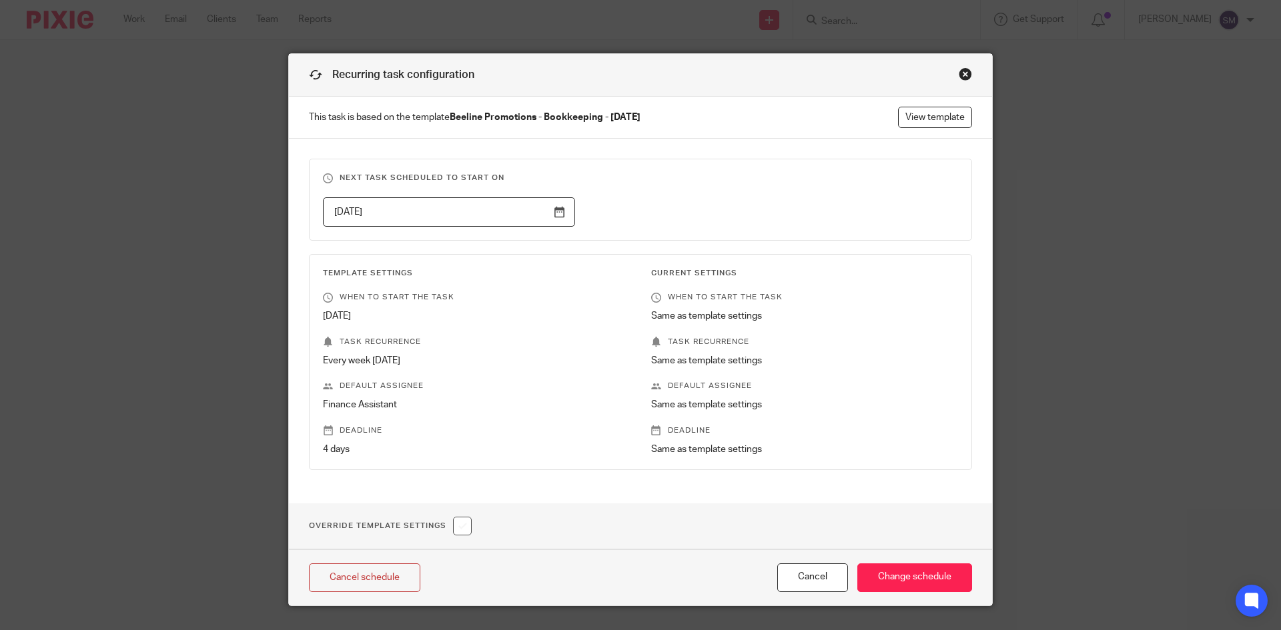
click at [912, 120] on link "View template" at bounding box center [935, 117] width 74 height 21
click at [958, 77] on div "Close this dialog window" at bounding box center [964, 73] width 13 height 13
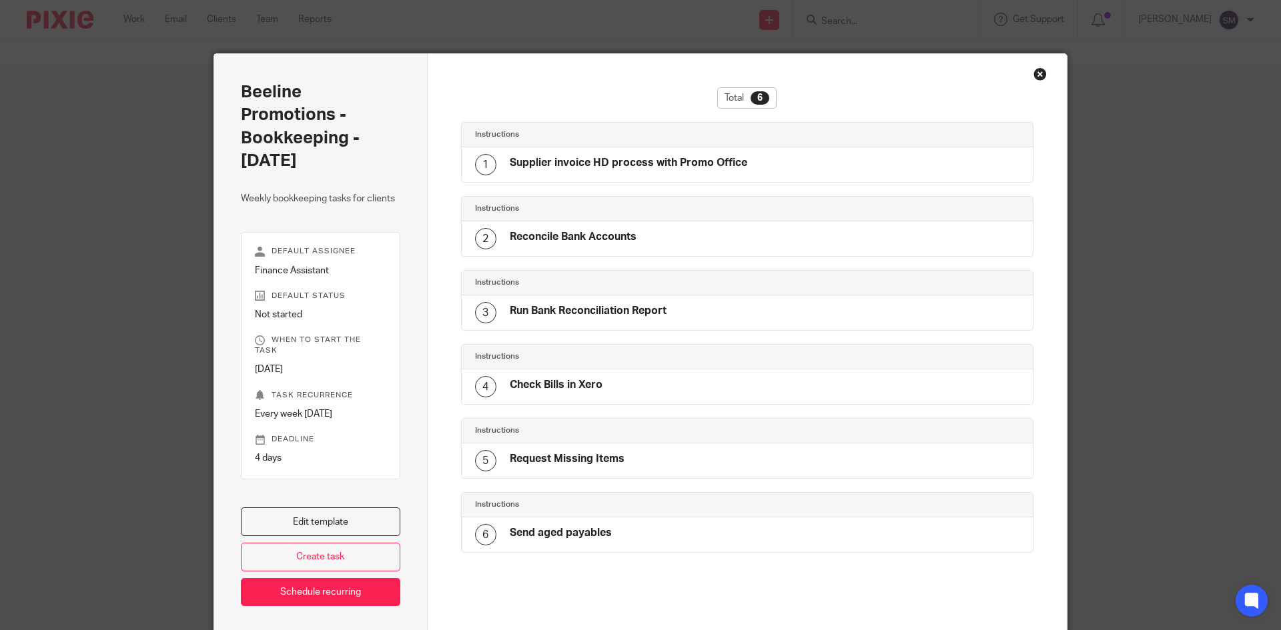
drag, startPoint x: 1030, startPoint y: 72, endPoint x: 925, endPoint y: 58, distance: 106.3
click at [1033, 73] on div "Close this dialog window" at bounding box center [1039, 73] width 13 height 13
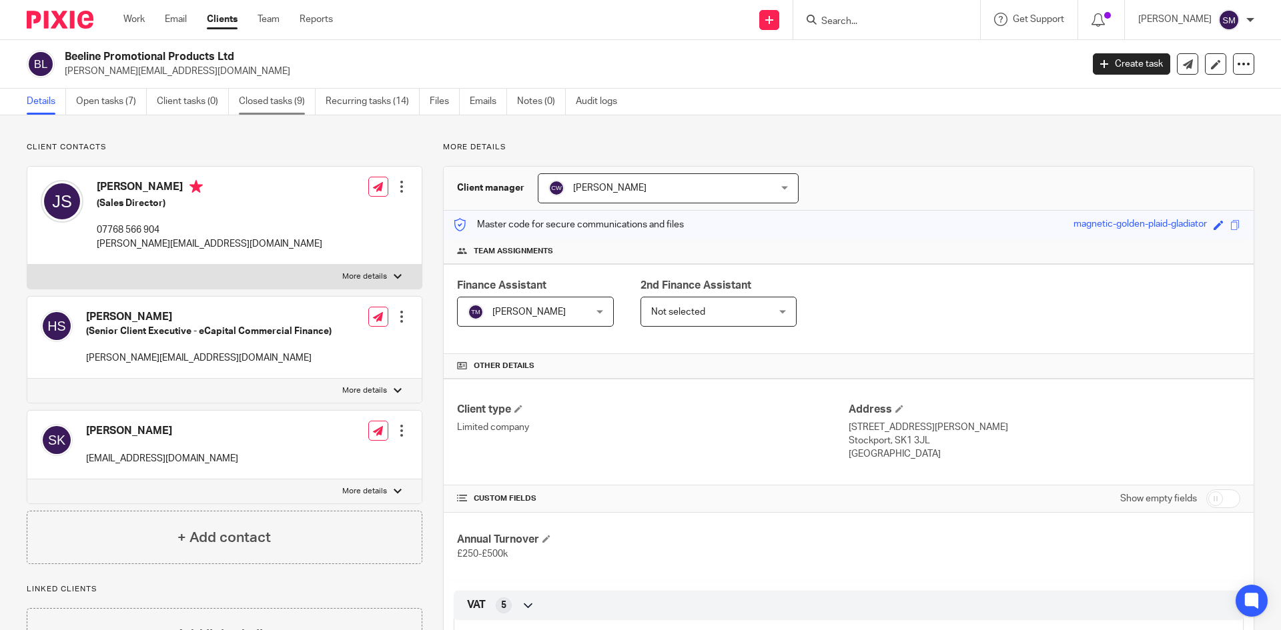
click at [282, 100] on link "Closed tasks (9)" at bounding box center [277, 102] width 77 height 26
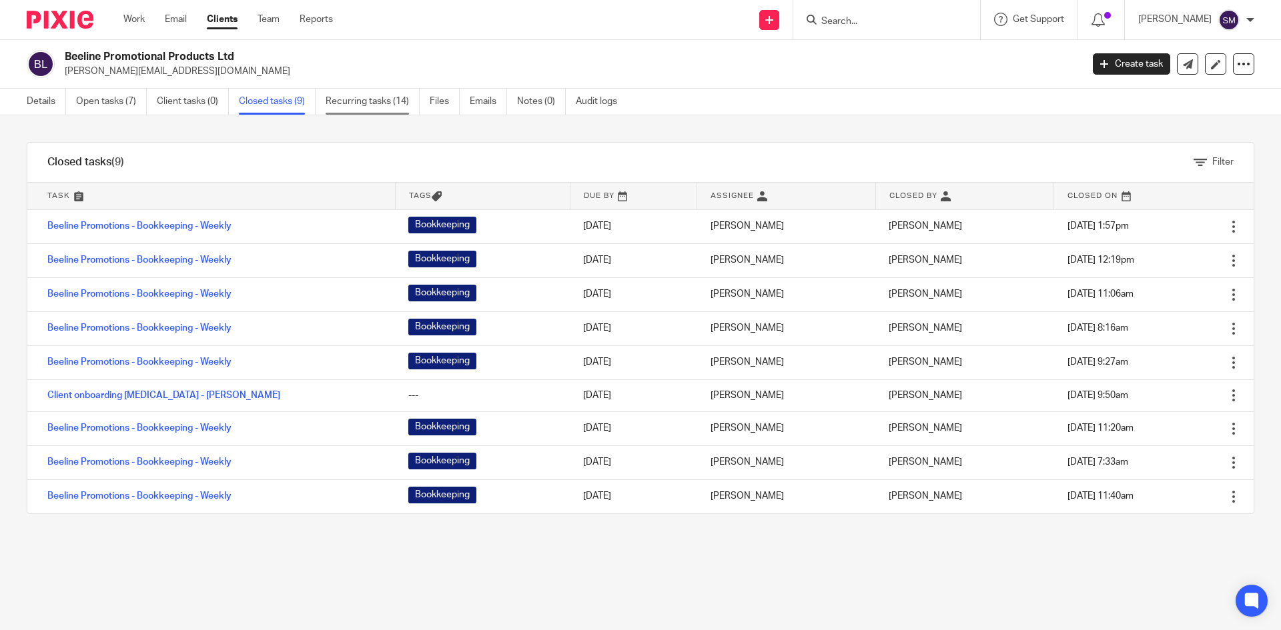
click at [372, 105] on link "Recurring tasks (14)" at bounding box center [372, 102] width 94 height 26
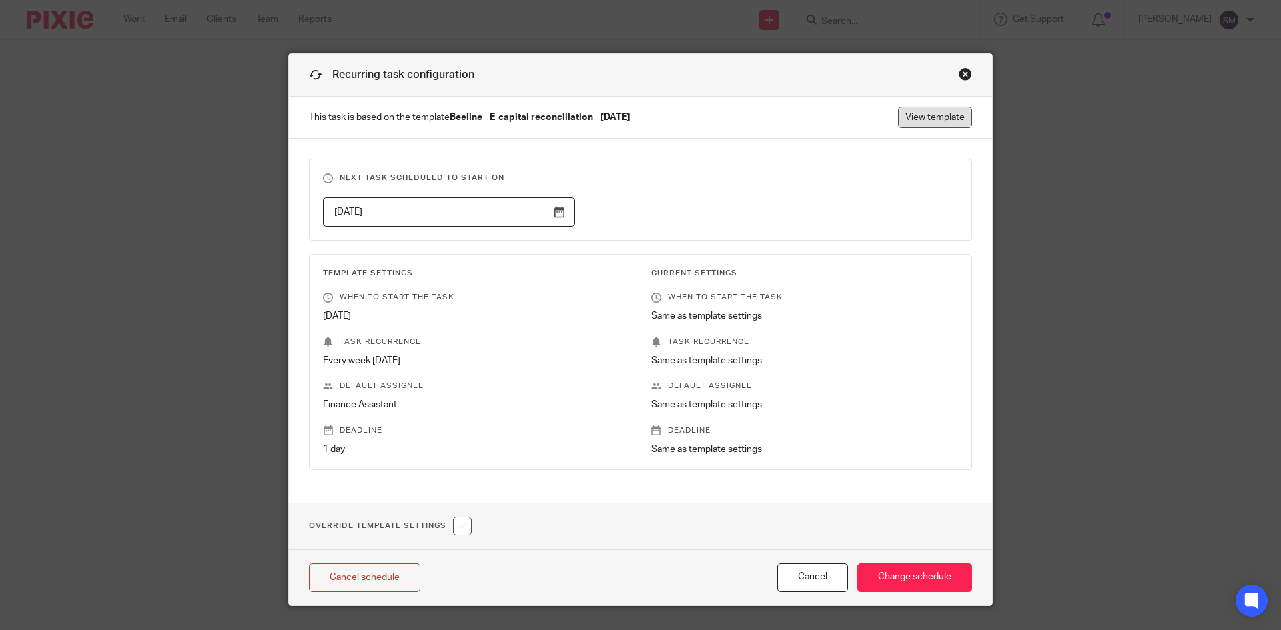
click at [952, 110] on link "View template" at bounding box center [935, 117] width 74 height 21
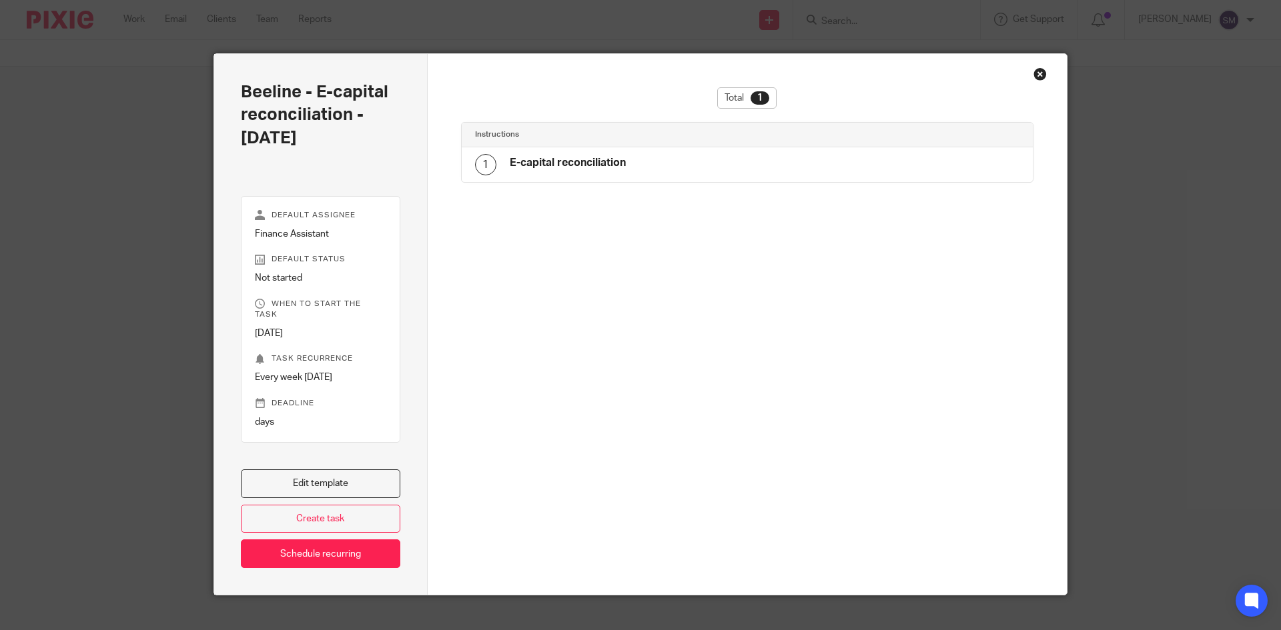
click at [481, 163] on div "1" at bounding box center [485, 164] width 21 height 21
click at [550, 165] on h4 "E-capital reconciliation" at bounding box center [568, 163] width 116 height 14
click at [314, 470] on link "Edit template" at bounding box center [320, 484] width 159 height 29
click at [563, 437] on div at bounding box center [747, 495] width 573 height 199
click at [638, 164] on div "1 E-capital reconciliation" at bounding box center [748, 164] width 572 height 35
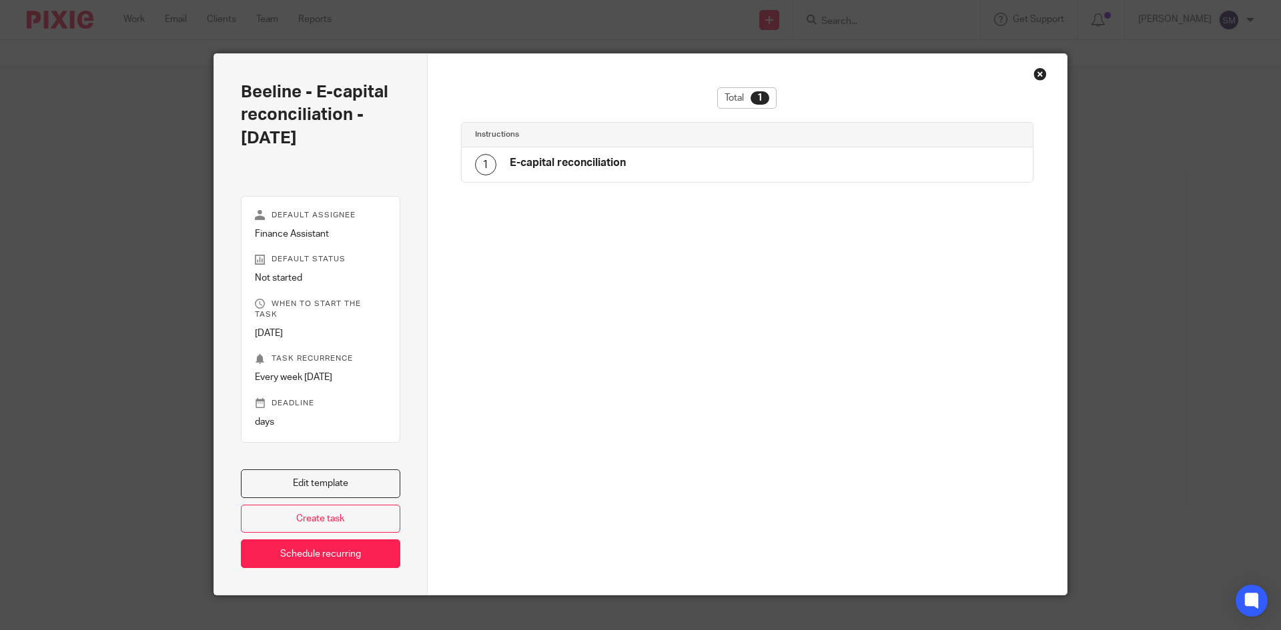
click at [467, 167] on div "1 E-capital reconciliation" at bounding box center [748, 164] width 572 height 35
click at [493, 162] on div "1 E-capital reconciliation" at bounding box center [550, 164] width 151 height 21
click at [615, 153] on div "1 E-capital reconciliation" at bounding box center [748, 164] width 572 height 35
drag, startPoint x: 656, startPoint y: 163, endPoint x: 614, endPoint y: 164, distance: 42.7
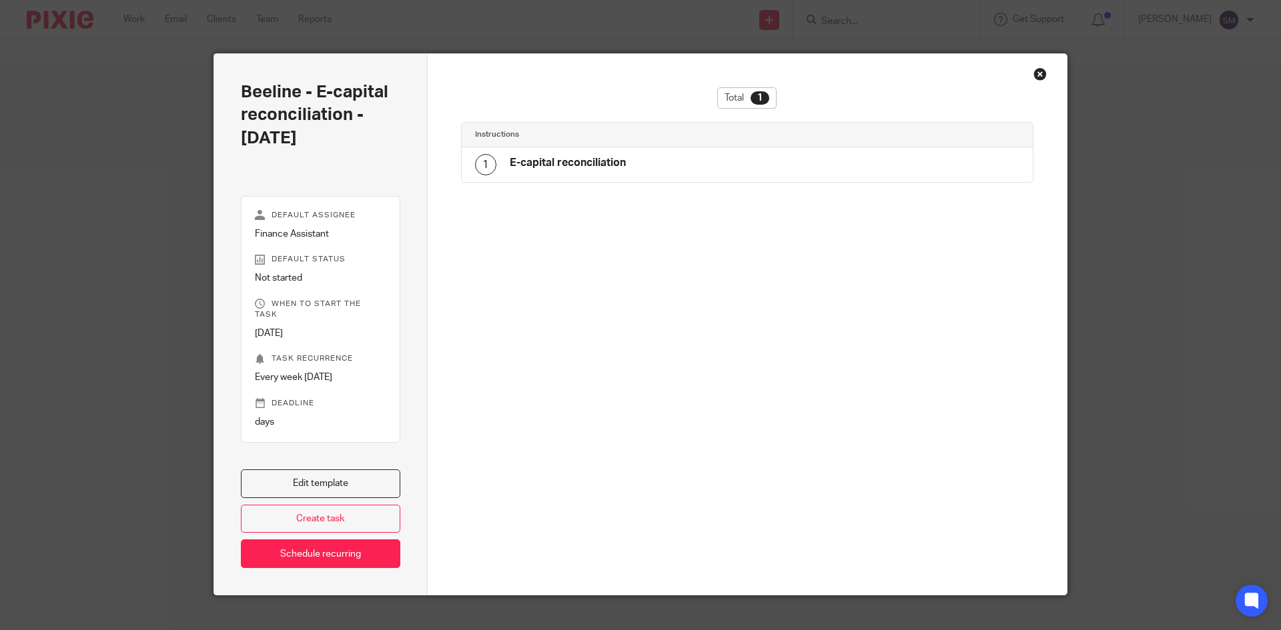
click at [617, 165] on h4 "E-capital reconciliation" at bounding box center [568, 163] width 116 height 14
click at [579, 164] on h4 "E-capital reconciliation" at bounding box center [568, 163] width 116 height 14
click at [568, 333] on div "Total 1 Instructions 1 E-capital reconciliation" at bounding box center [747, 241] width 573 height 308
click at [481, 165] on div "1" at bounding box center [485, 164] width 21 height 21
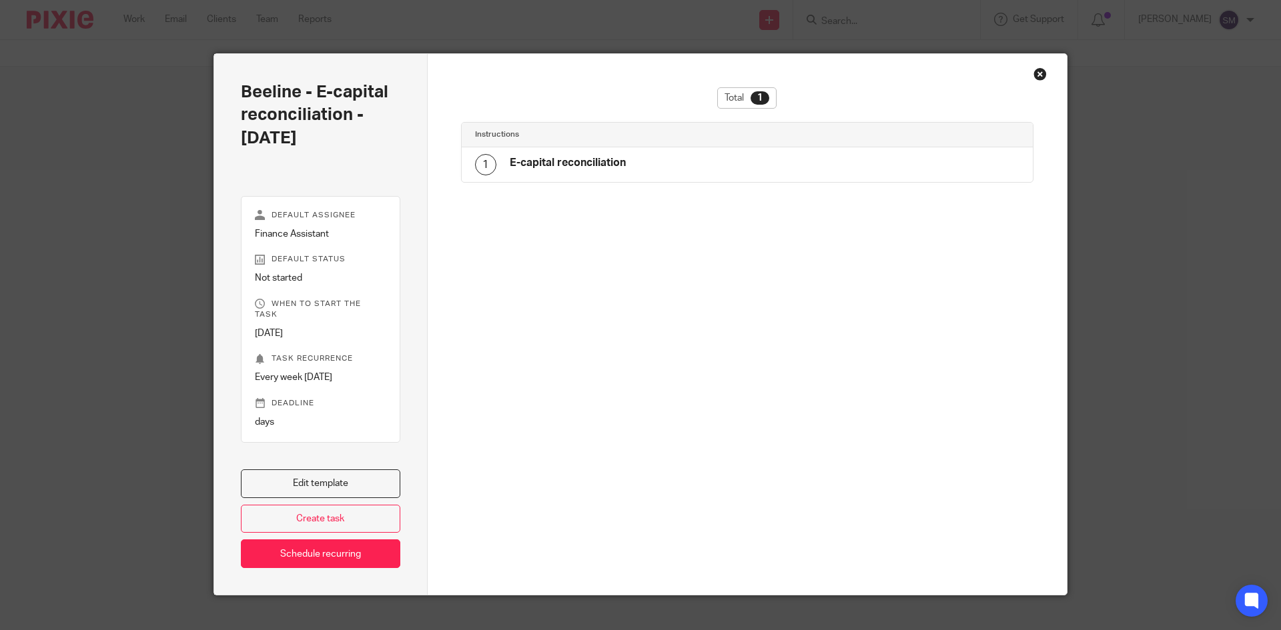
drag, startPoint x: 481, startPoint y: 165, endPoint x: 630, endPoint y: 147, distance: 150.6
click at [618, 147] on div "Instructions" at bounding box center [748, 135] width 572 height 25
click at [775, 230] on div "Total 1 Instructions 1 E-capital reconciliation" at bounding box center [747, 241] width 573 height 308
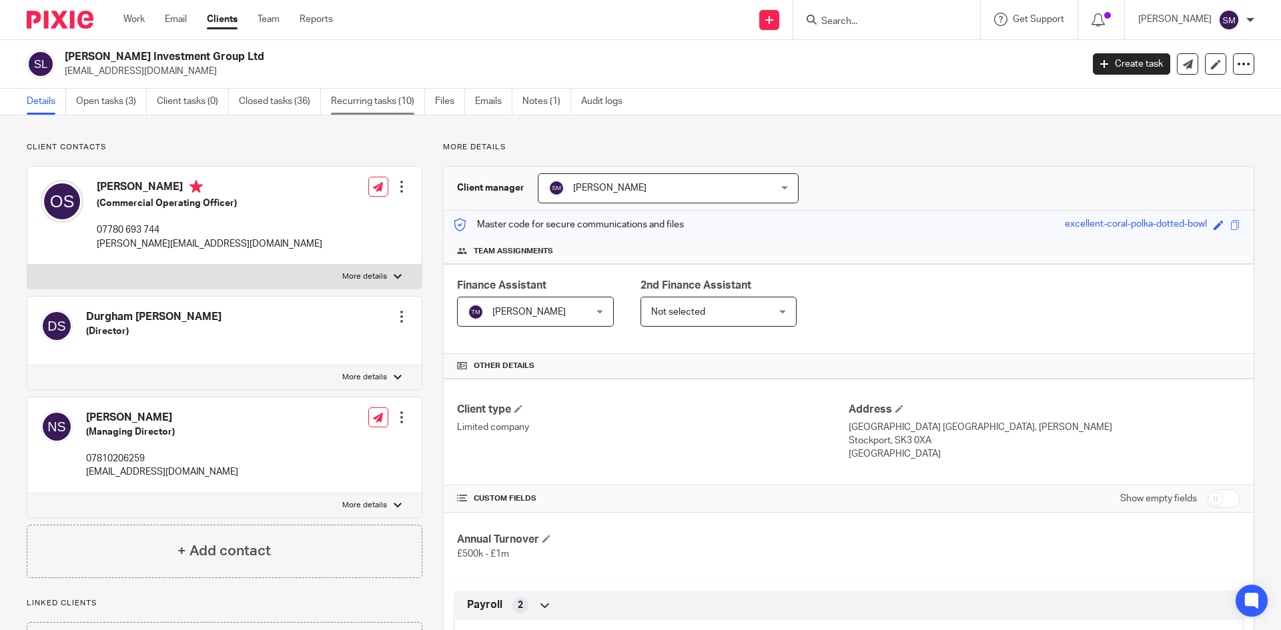
click at [386, 100] on link "Recurring tasks (10)" at bounding box center [378, 102] width 94 height 26
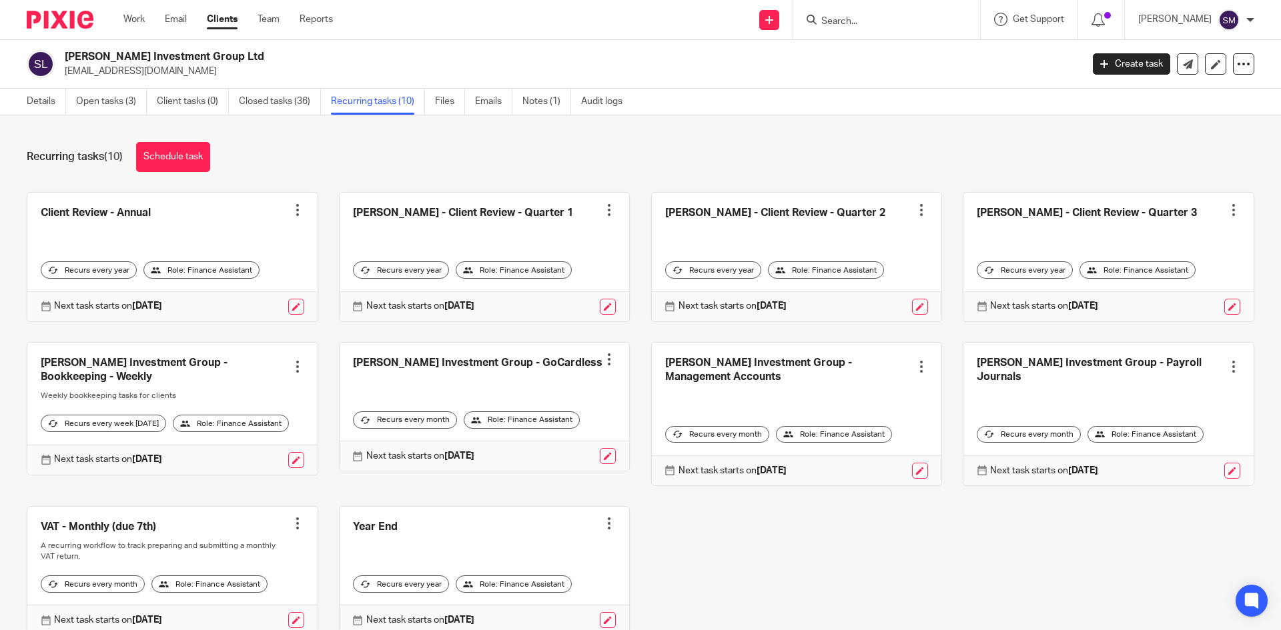
click at [175, 364] on link at bounding box center [172, 409] width 290 height 132
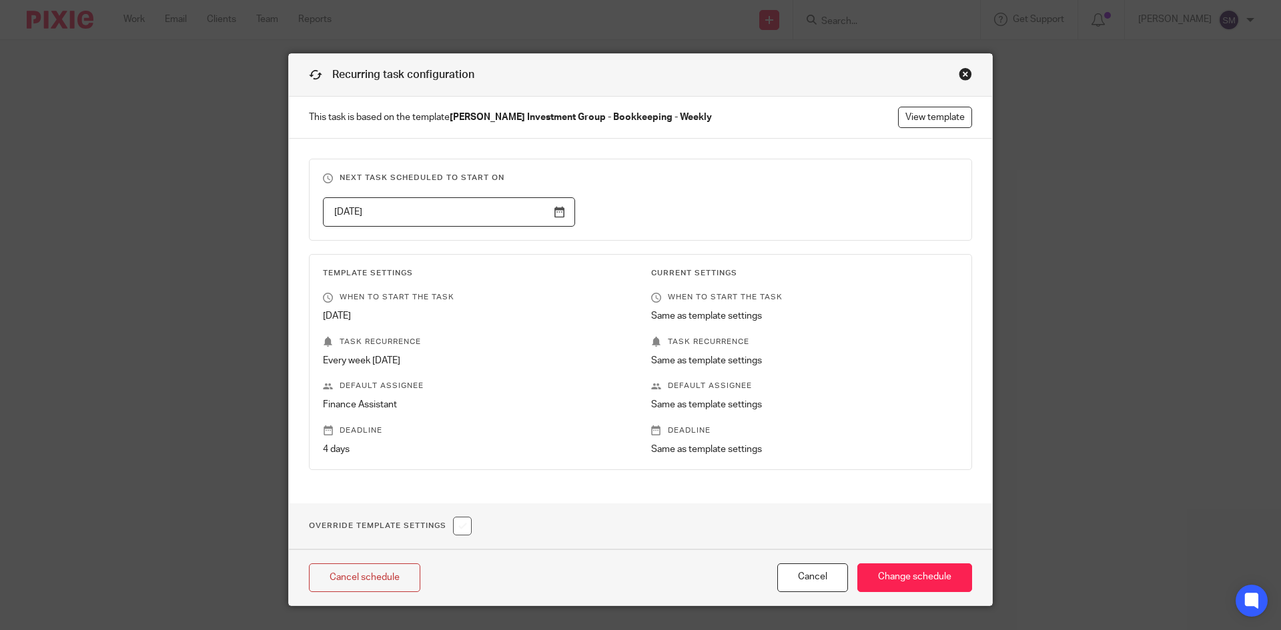
click at [964, 73] on div "Close this dialog window" at bounding box center [964, 73] width 13 height 13
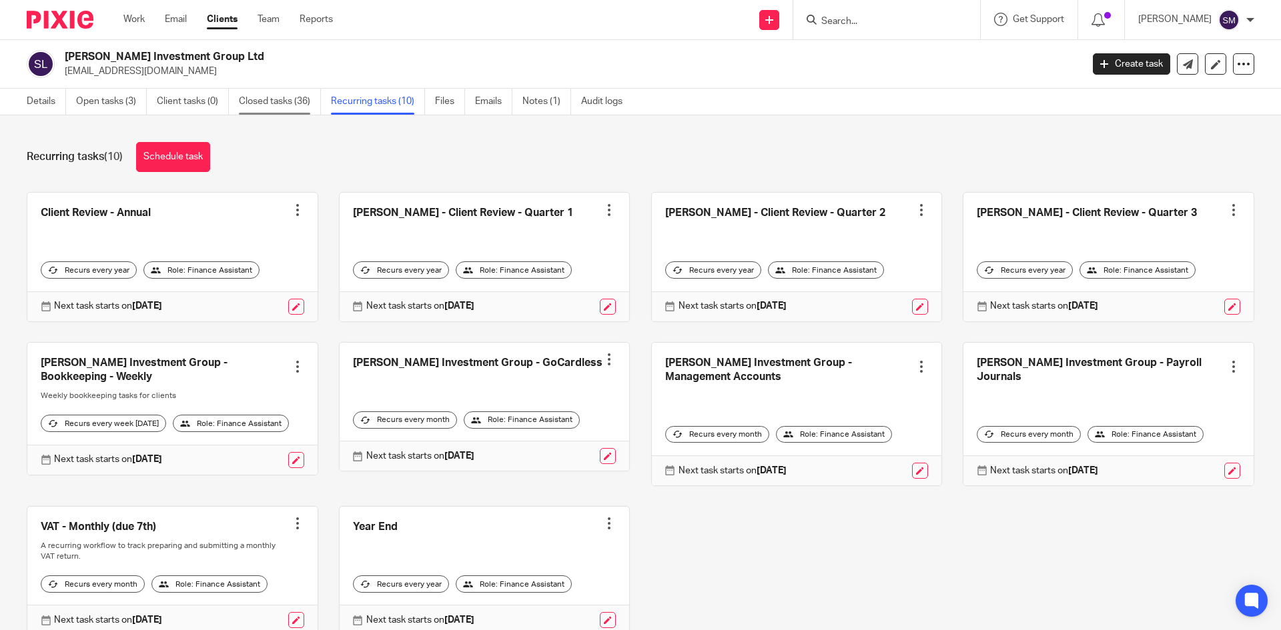
click at [257, 103] on link "Closed tasks (36)" at bounding box center [280, 102] width 82 height 26
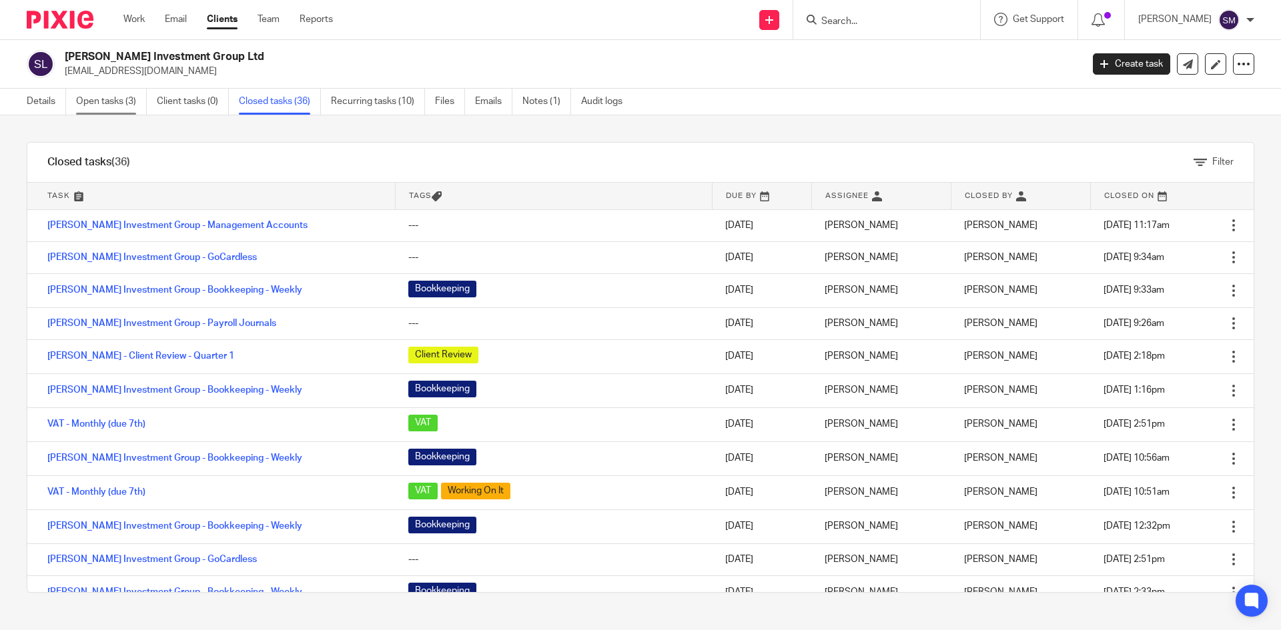
click at [119, 102] on link "Open tasks (3)" at bounding box center [111, 102] width 71 height 26
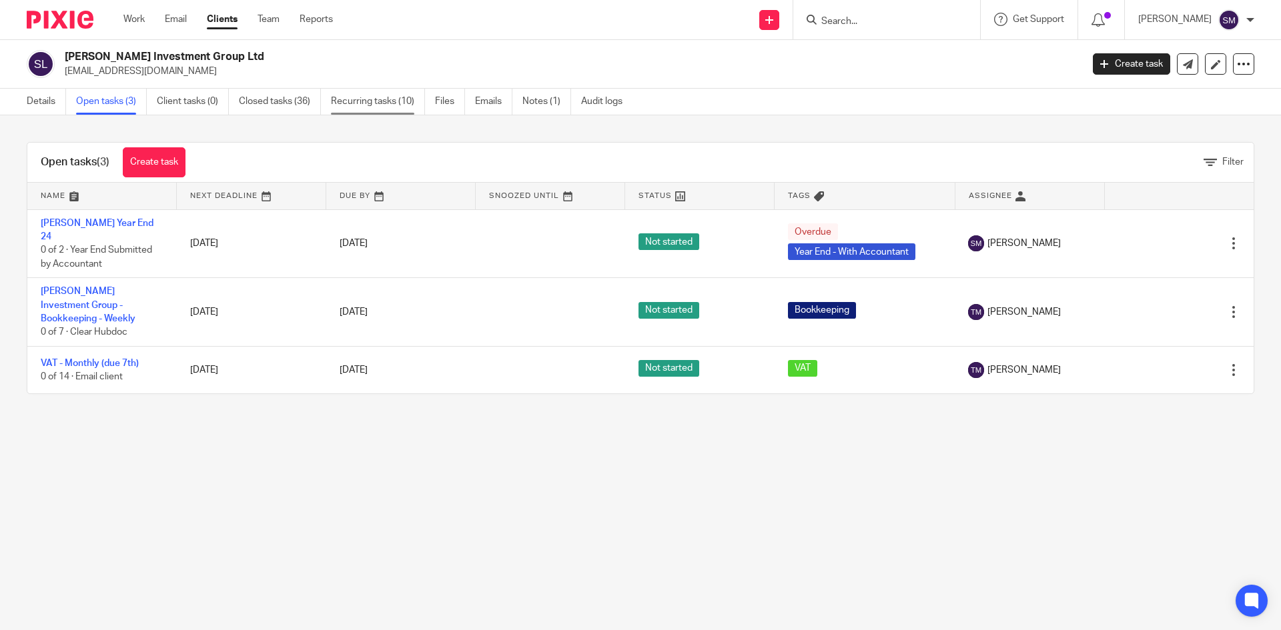
click at [396, 104] on link "Recurring tasks (10)" at bounding box center [378, 102] width 94 height 26
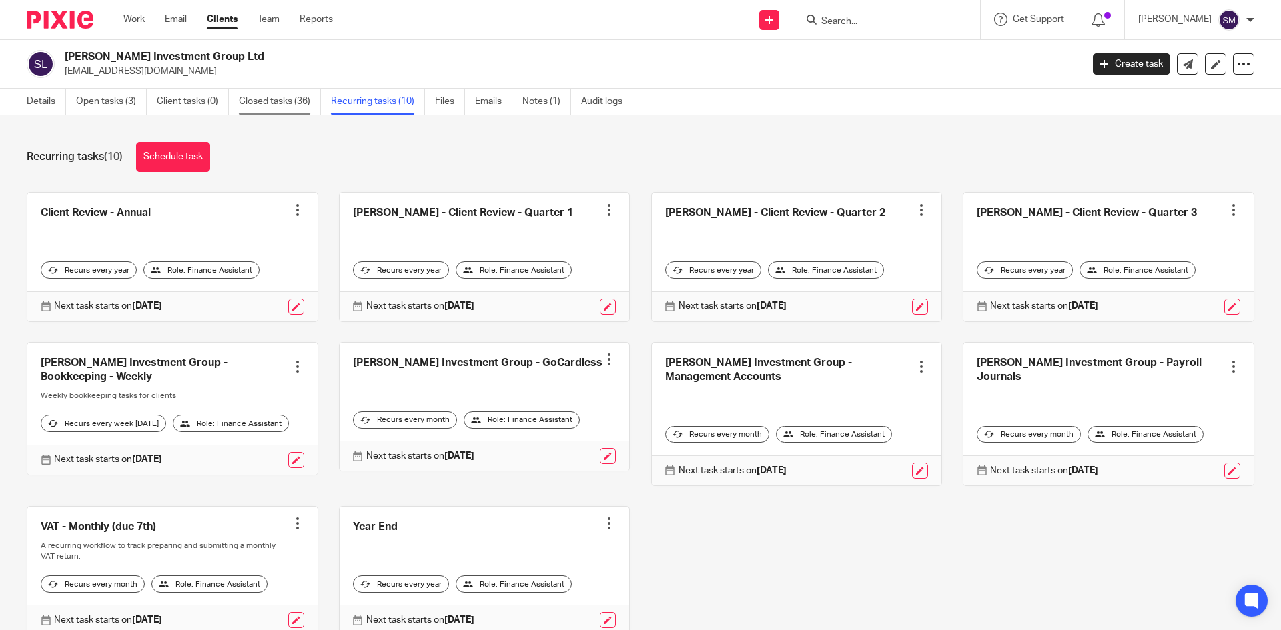
click at [269, 97] on link "Closed tasks (36)" at bounding box center [280, 102] width 82 height 26
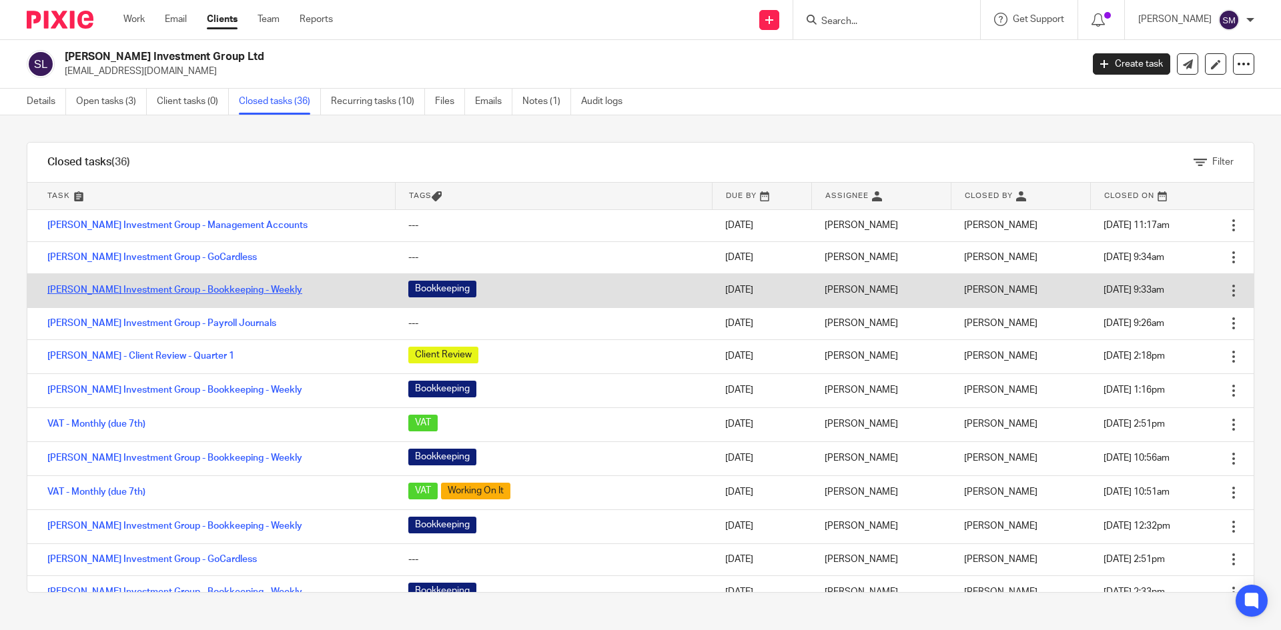
click at [153, 294] on link "[PERSON_NAME] Investment Group - Bookkeeping - Weekly" at bounding box center [174, 289] width 255 height 9
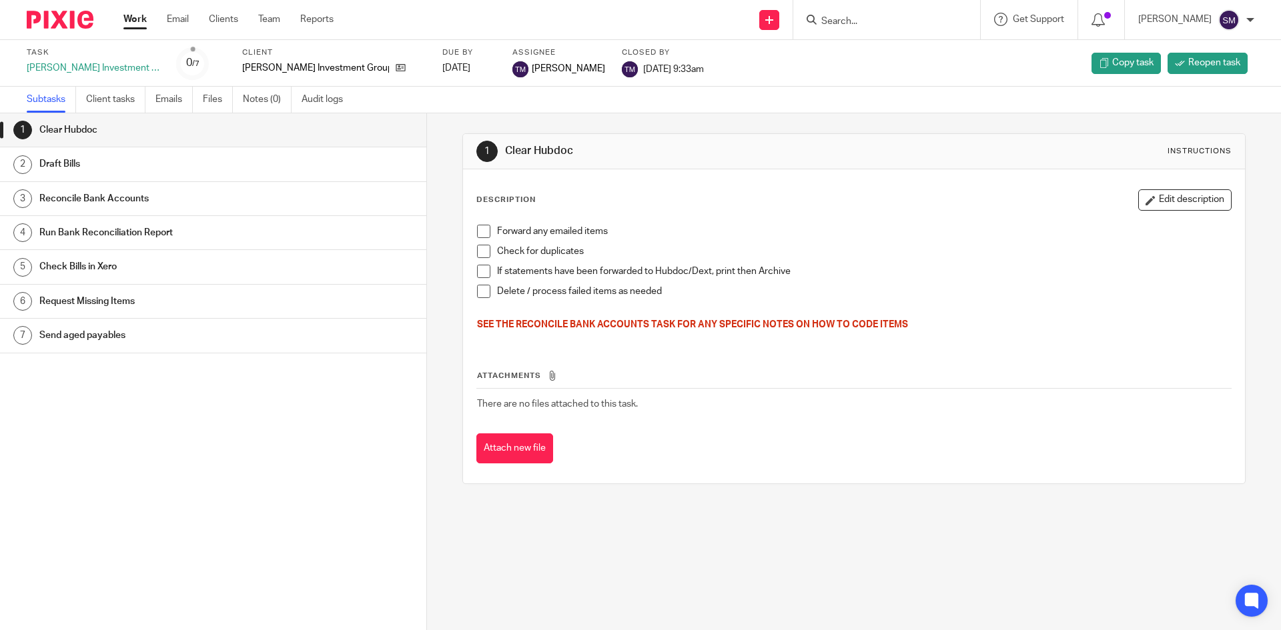
click at [149, 70] on div "[PERSON_NAME] Investment Group - Bookkeeping - Weekly" at bounding box center [93, 67] width 133 height 13
click at [147, 66] on div "[PERSON_NAME] Investment Group - Bookkeeping - Weekly" at bounding box center [93, 67] width 133 height 13
click at [101, 67] on div "[PERSON_NAME] Investment Group - Bookkeeping - Weekly" at bounding box center [93, 67] width 133 height 13
drag, startPoint x: 91, startPoint y: 67, endPoint x: 169, endPoint y: 69, distance: 78.7
click at [169, 69] on div "Task Shamot Investment Group - Bookkeeping - Weekly 0 /7 Client Shamot Investme…" at bounding box center [538, 63] width 1022 height 32
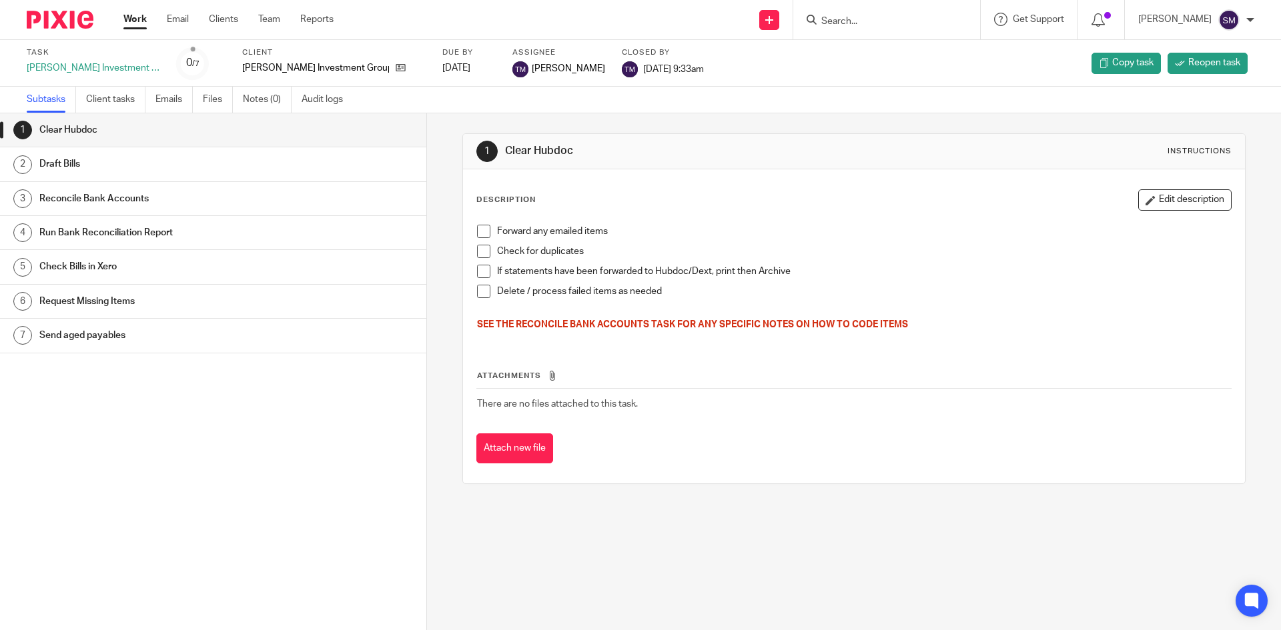
click at [157, 69] on div "[PERSON_NAME] Investment Group - Bookkeeping - Weekly" at bounding box center [93, 67] width 133 height 13
click at [152, 70] on div "[PERSON_NAME] Investment Group - Bookkeeping - Weekly" at bounding box center [93, 67] width 133 height 13
click at [77, 69] on div "[PERSON_NAME] Investment Group - Bookkeeping - Weekly" at bounding box center [93, 67] width 133 height 13
click at [87, 69] on div "[PERSON_NAME] Investment Group - Bookkeeping - Weekly" at bounding box center [93, 67] width 133 height 13
click at [149, 159] on h1 "Draft Bills" at bounding box center [163, 164] width 249 height 20
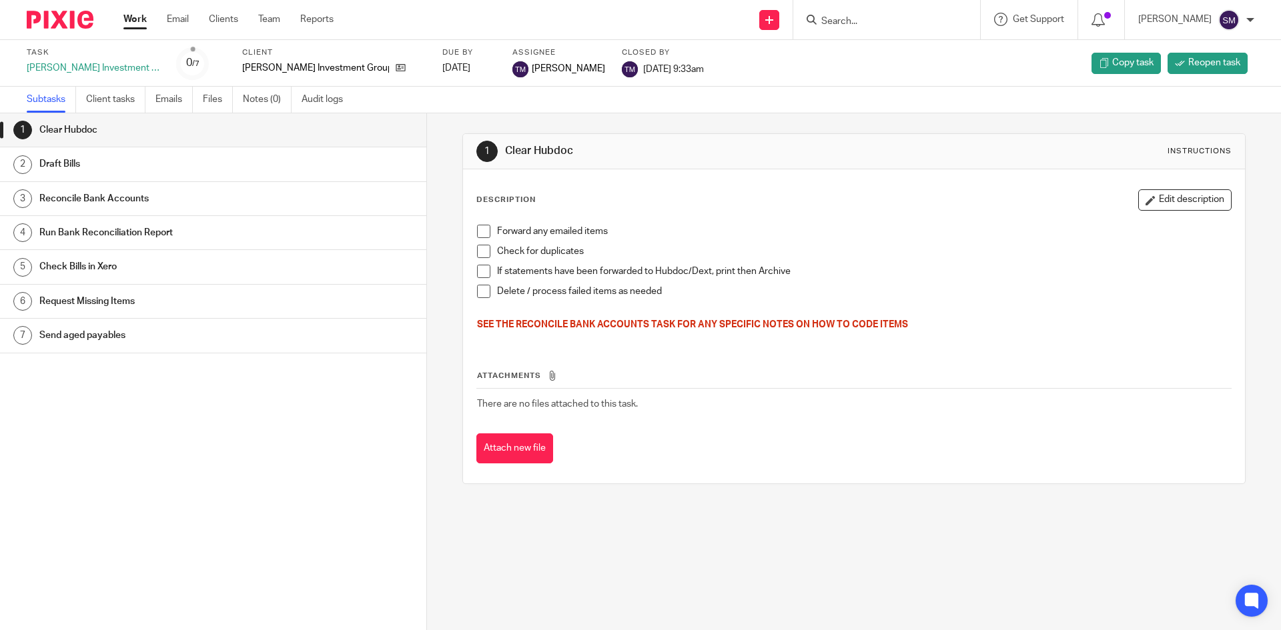
click at [62, 163] on h1 "Draft Bills" at bounding box center [163, 164] width 249 height 20
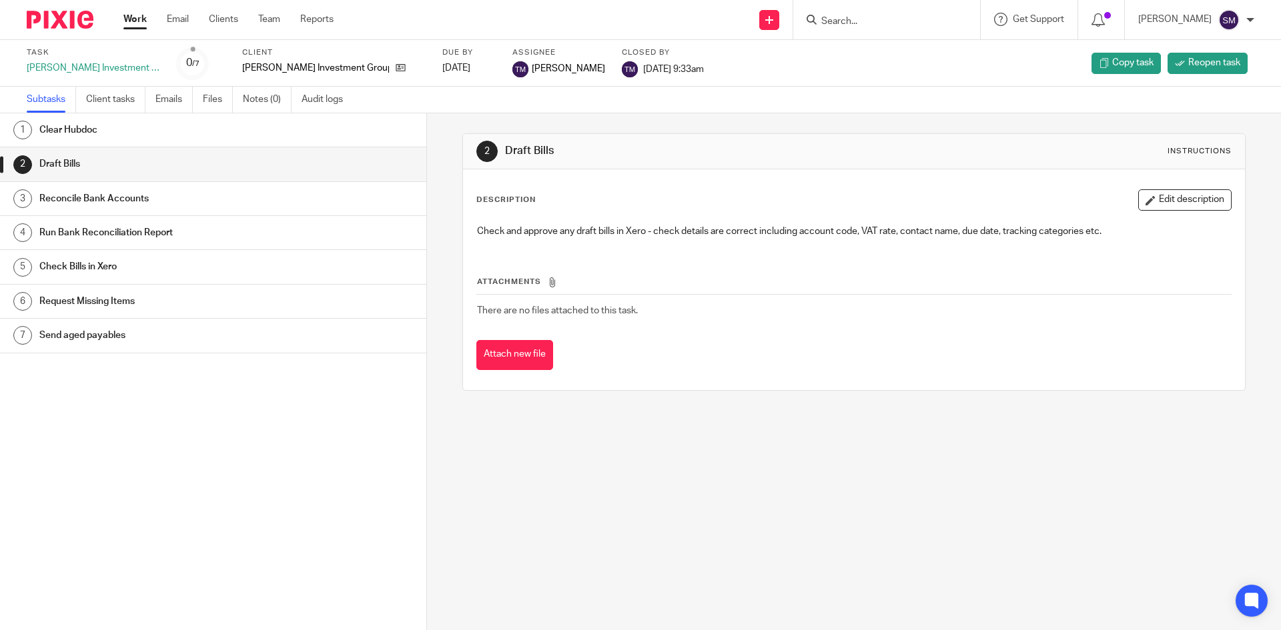
click at [143, 201] on h1 "Reconcile Bank Accounts" at bounding box center [163, 199] width 249 height 20
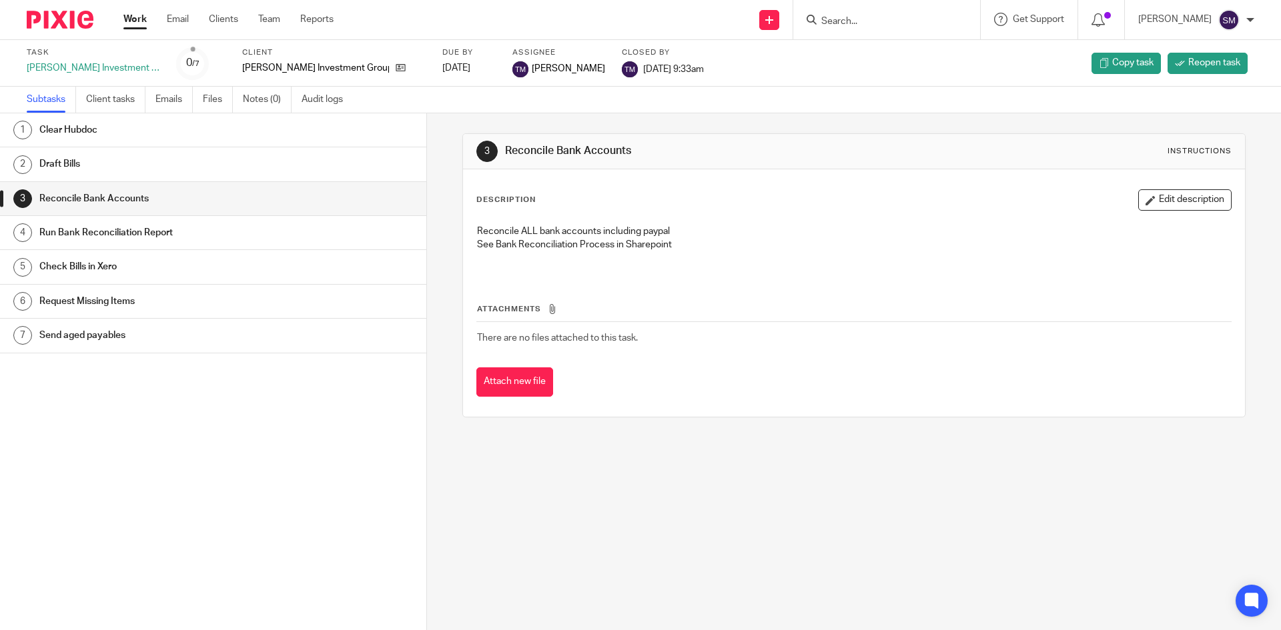
click at [113, 230] on h1 "Run Bank Reconciliation Report" at bounding box center [163, 233] width 249 height 20
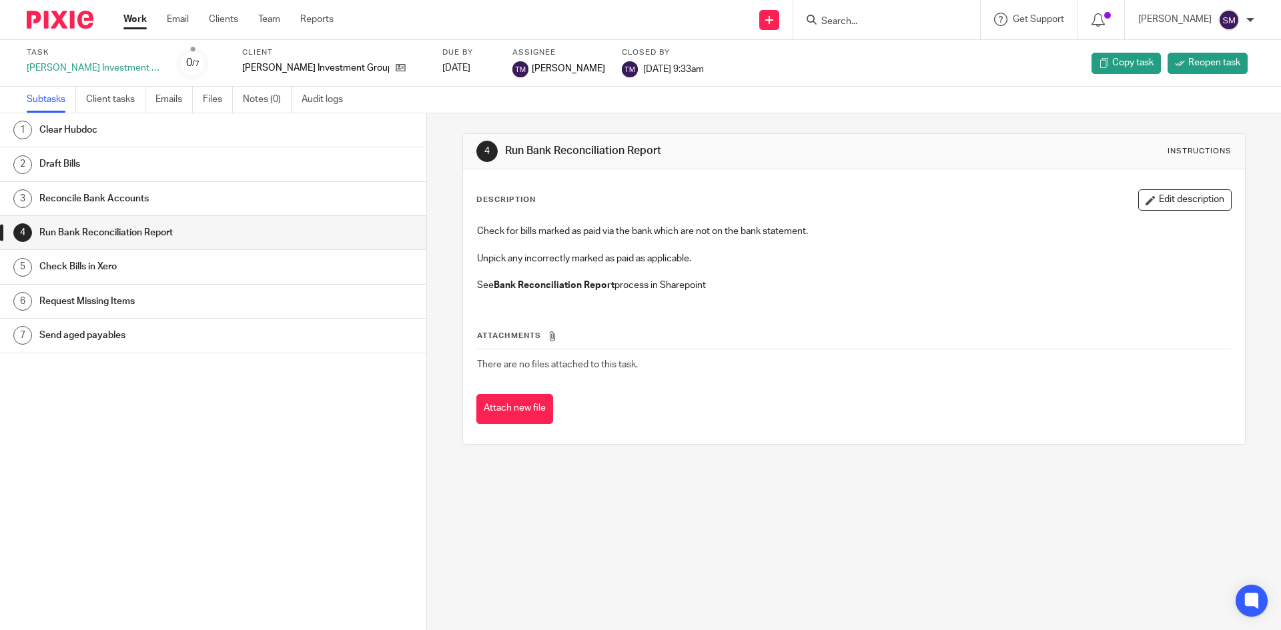
click at [71, 265] on h1 "Check Bills in Xero" at bounding box center [163, 267] width 249 height 20
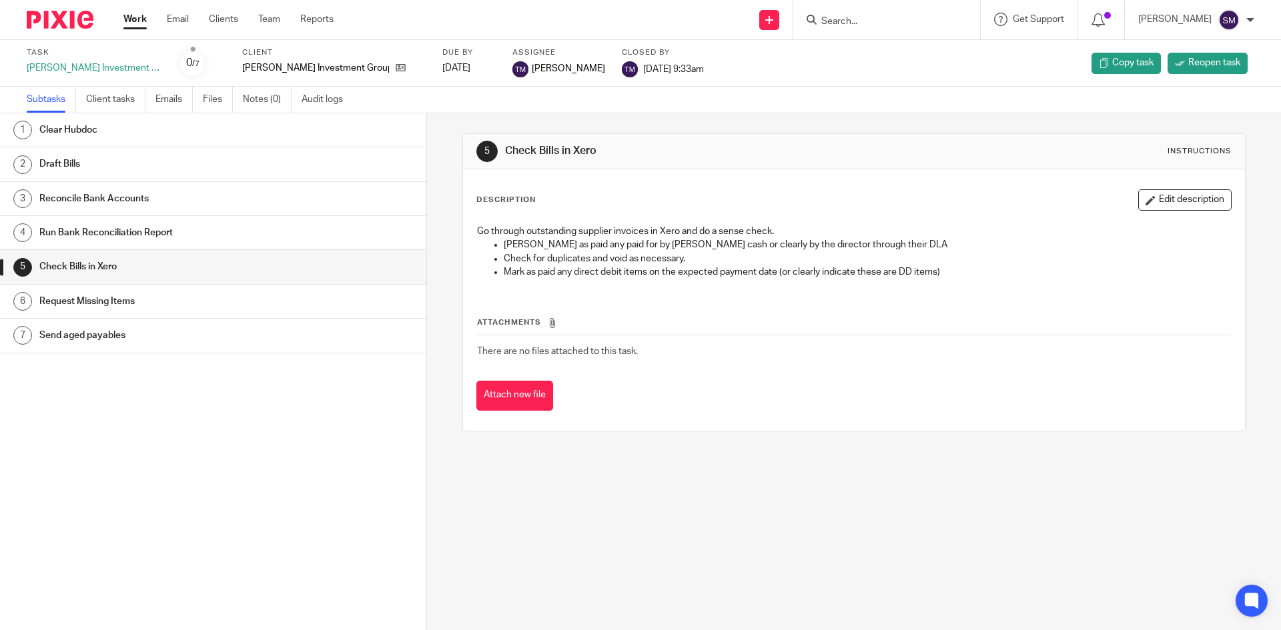
click at [93, 303] on h1 "Request Missing Items" at bounding box center [163, 301] width 249 height 20
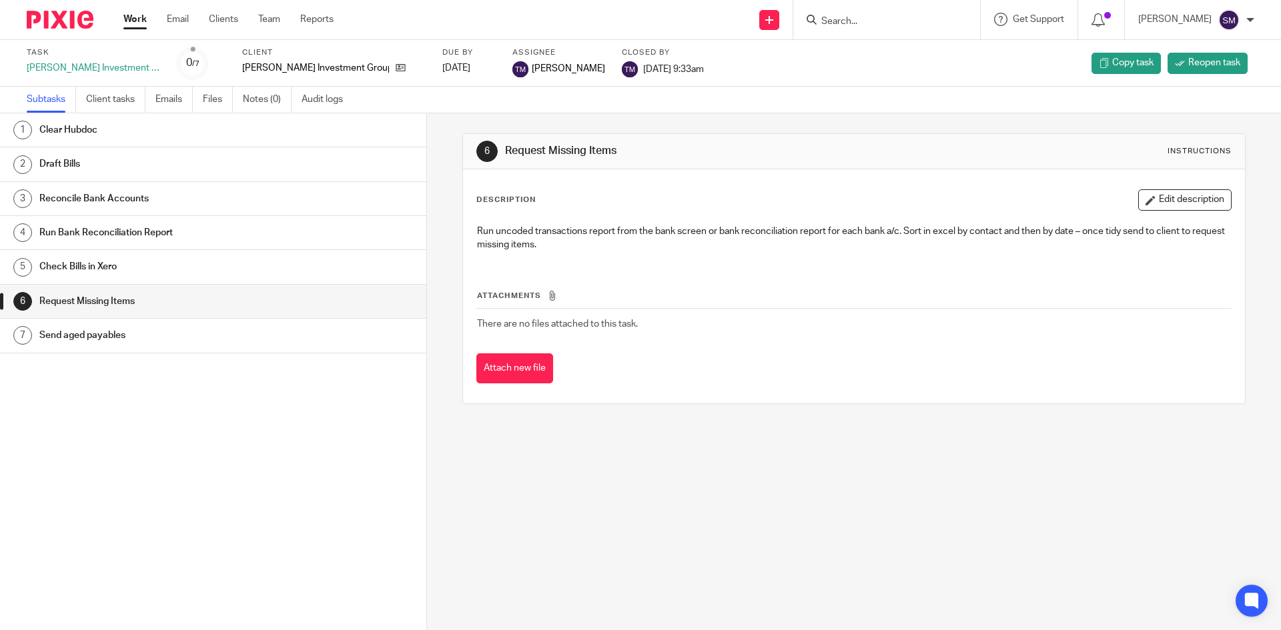
click at [107, 334] on h1 "Send aged payables" at bounding box center [163, 335] width 249 height 20
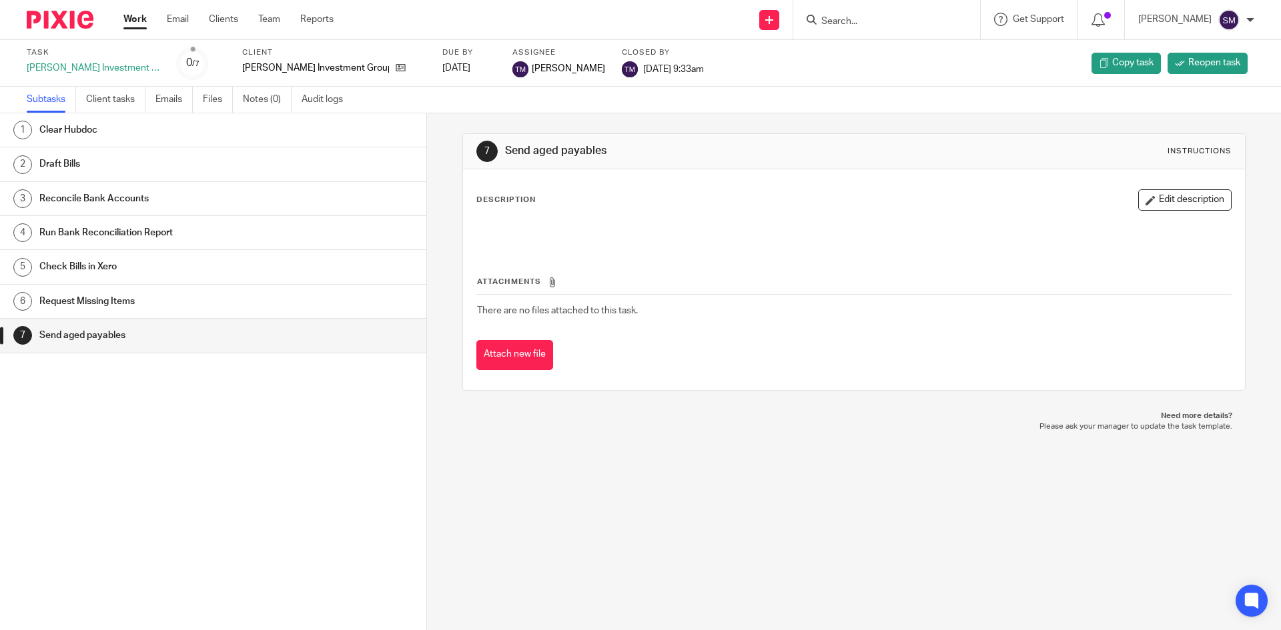
click at [161, 301] on h1 "Request Missing Items" at bounding box center [163, 301] width 249 height 20
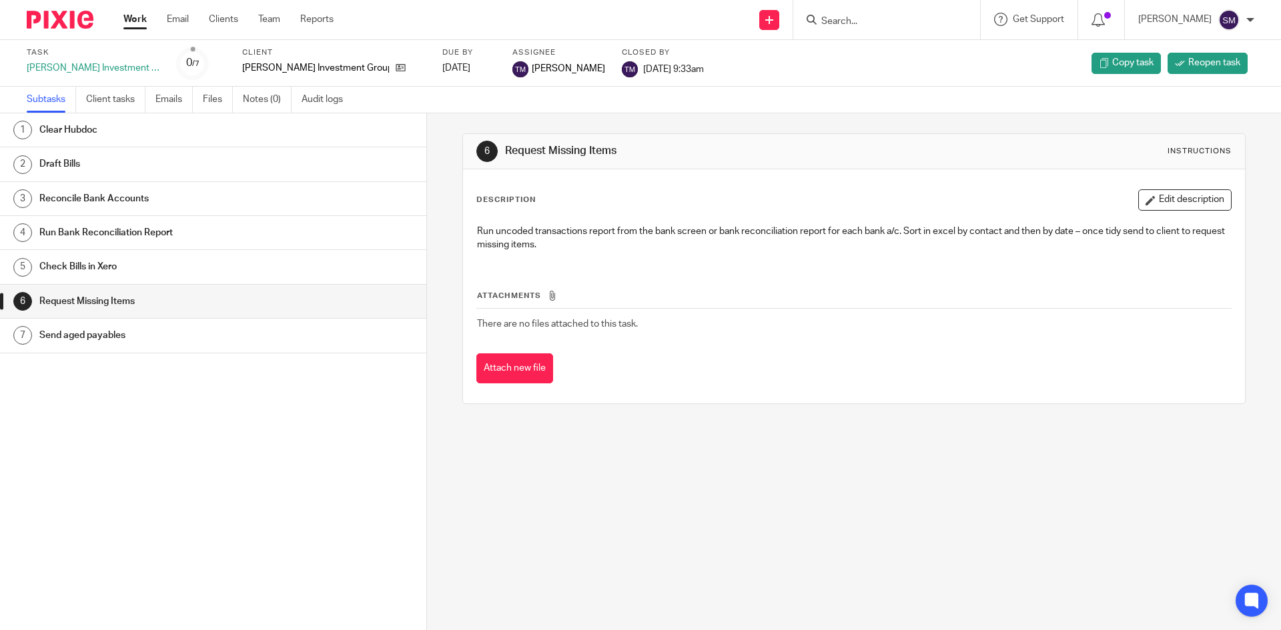
click at [131, 318] on link "6 Request Missing Items" at bounding box center [213, 301] width 426 height 33
click at [794, 458] on div "6 Request Missing Items Instructions Description Edit description Run uncoded t…" at bounding box center [854, 371] width 854 height 517
